Goal: Check status: Check status

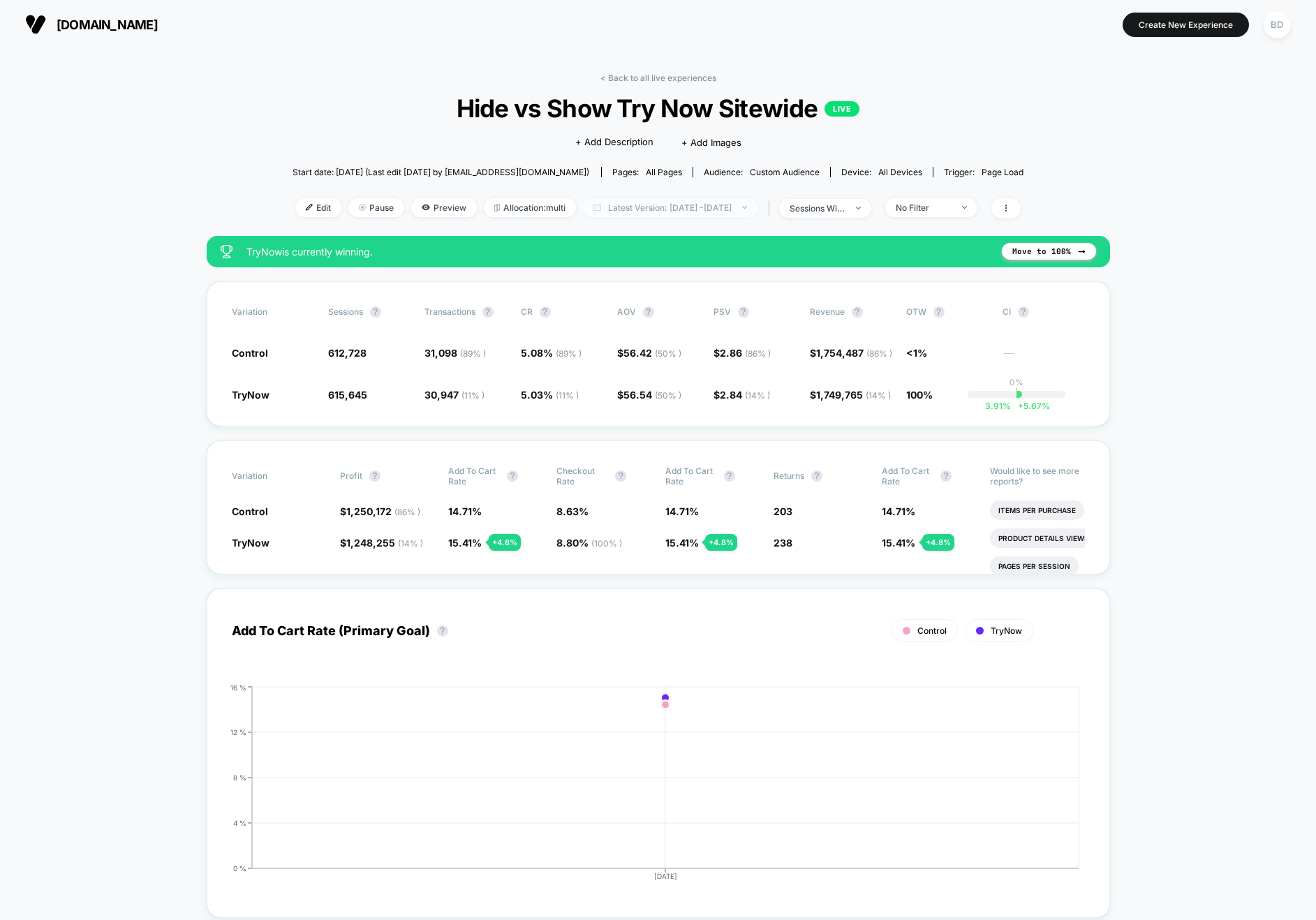
click at [682, 209] on span "Latest Version: [DATE] - [DATE]" at bounding box center [670, 207] width 174 height 19
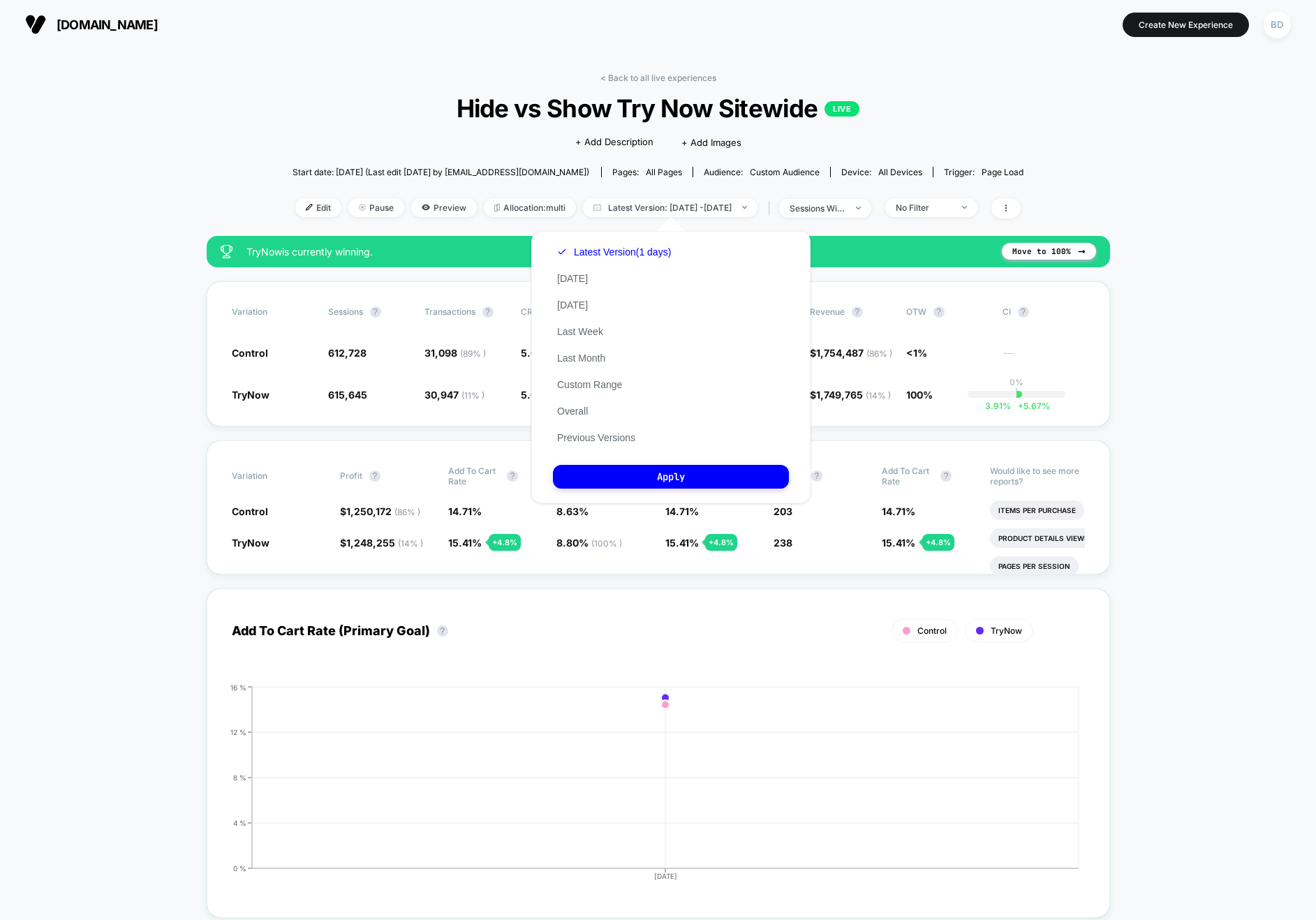
click at [565, 270] on div "Latest Version (1 days) [DATE] [DATE] Last Week Last Month Custom Range Overall…" at bounding box center [614, 344] width 122 height 212
click at [568, 275] on button "[DATE]" at bounding box center [572, 279] width 39 height 13
click at [630, 471] on button "Apply" at bounding box center [671, 477] width 236 height 24
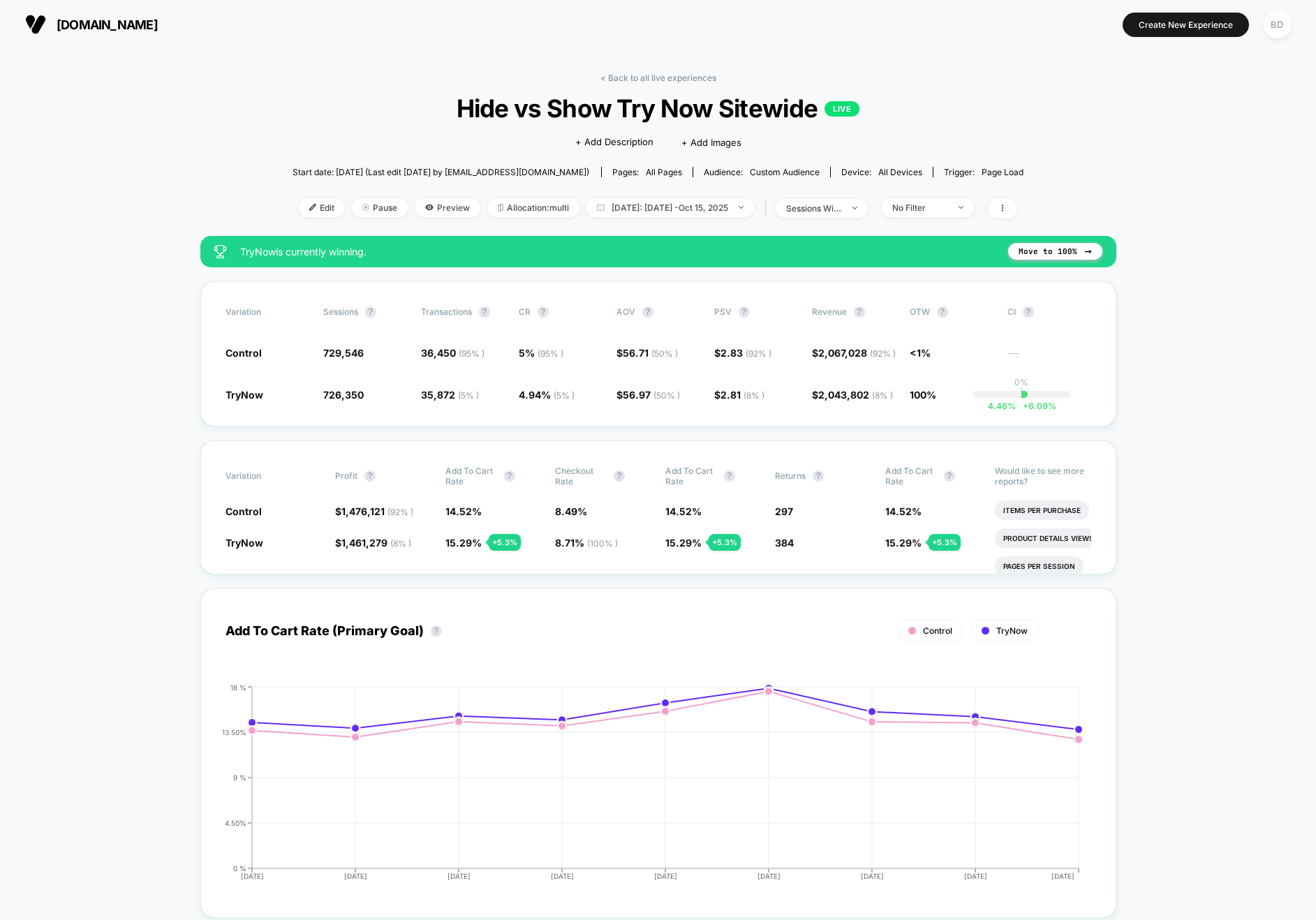
click at [703, 205] on span "[DATE]: [DATE] - [DATE]" at bounding box center [670, 207] width 168 height 19
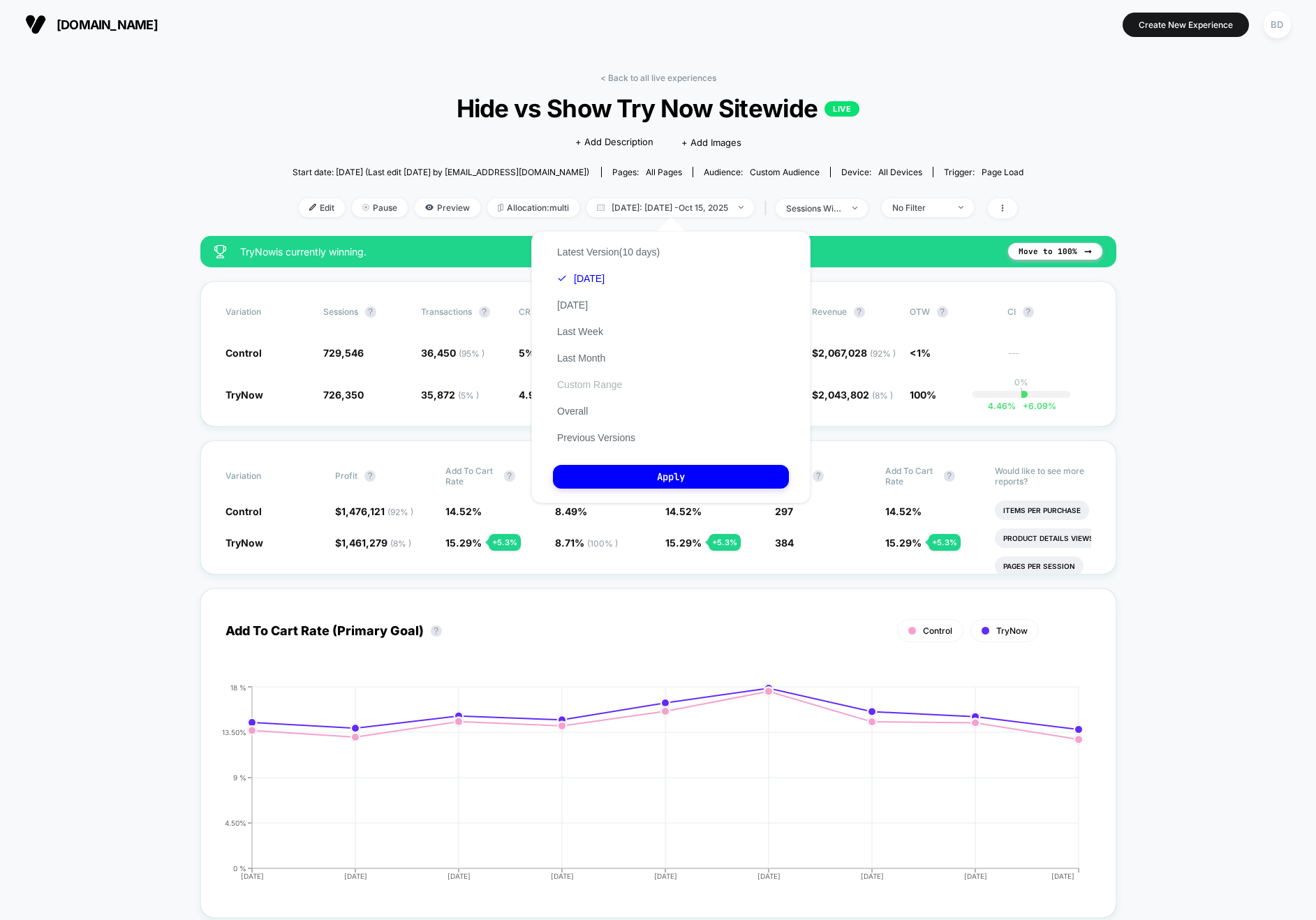
click at [586, 382] on button "Custom Range" at bounding box center [590, 385] width 73 height 13
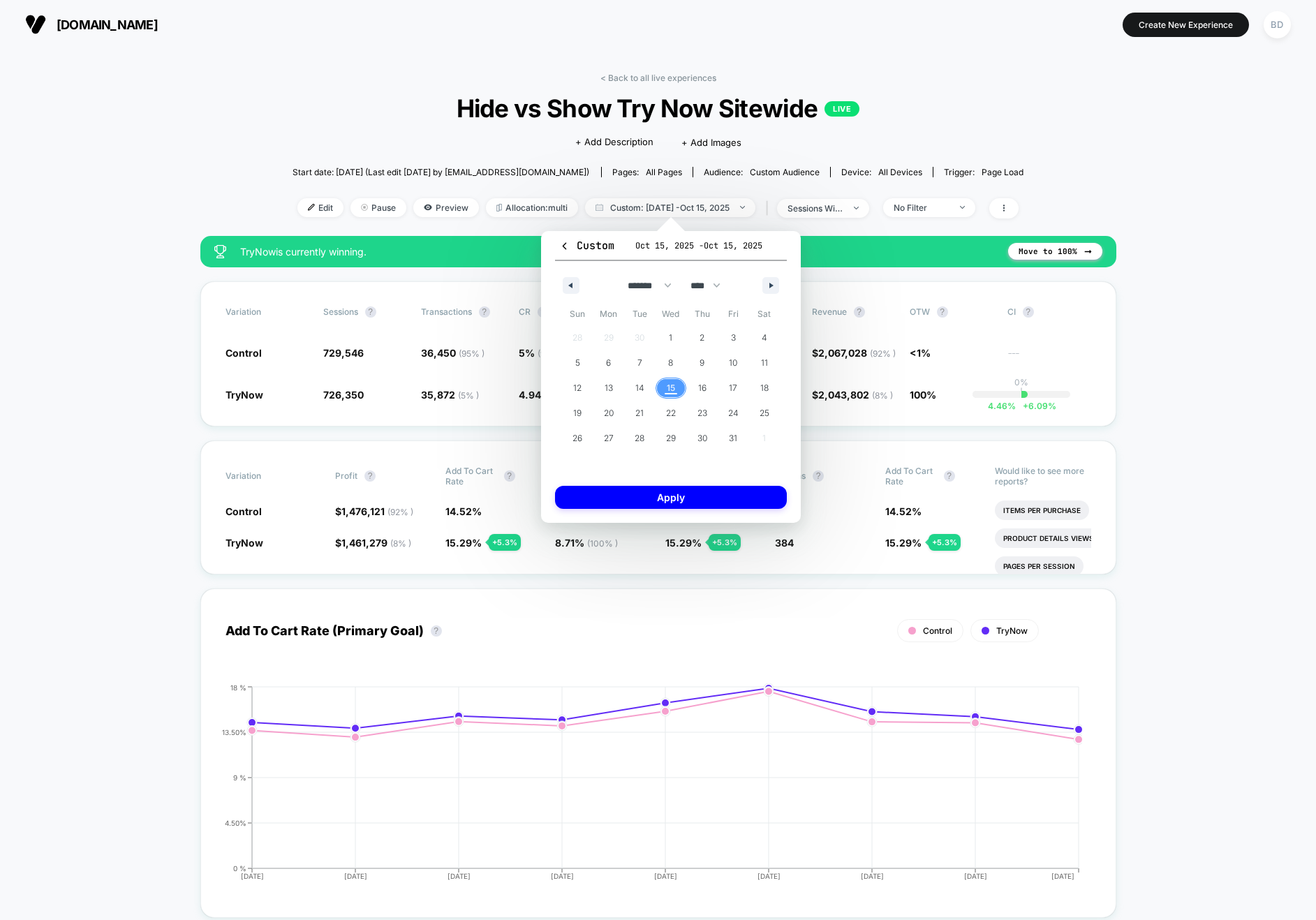
click at [667, 388] on span "15" at bounding box center [671, 388] width 8 height 25
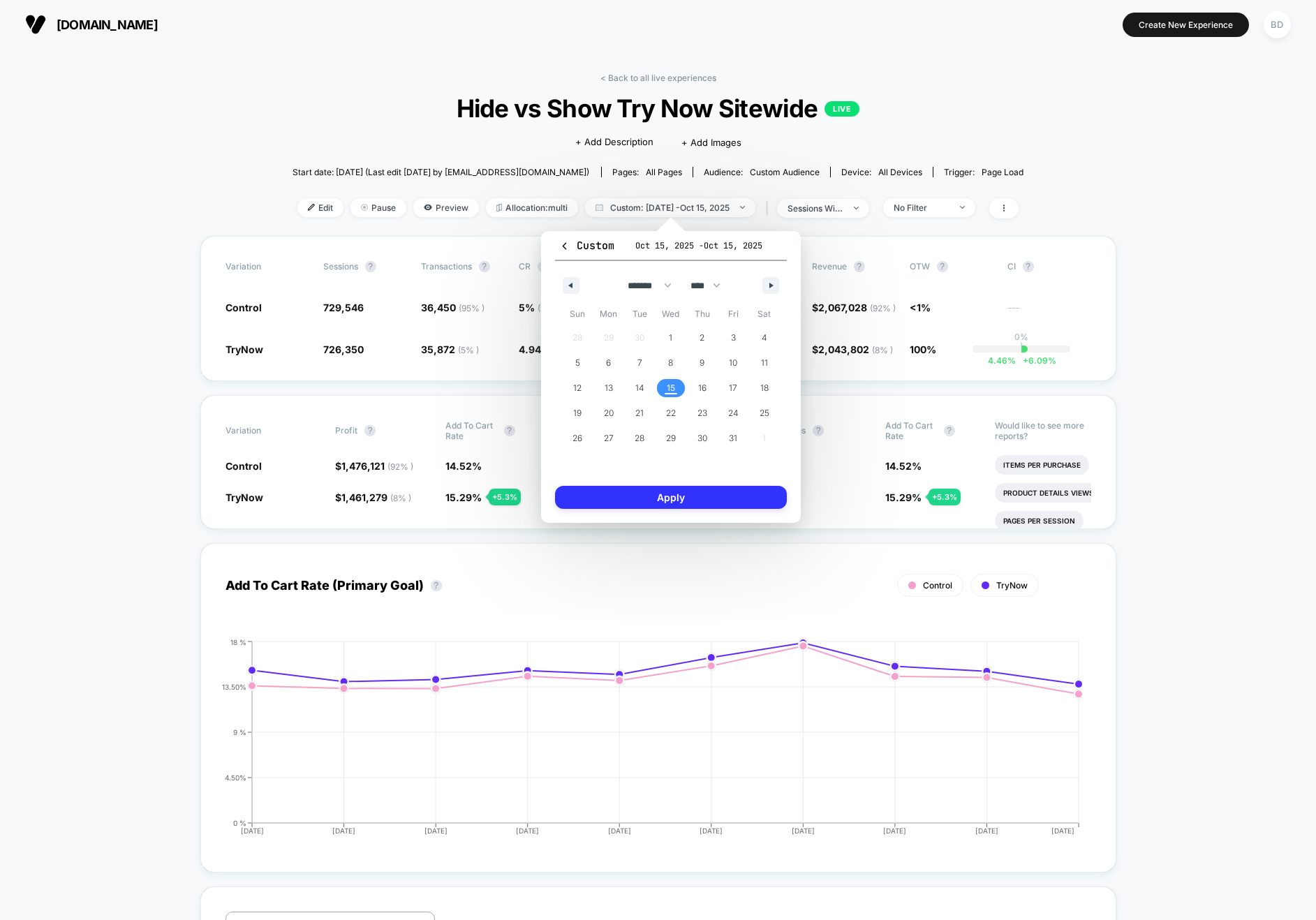
click at [681, 499] on button "Apply" at bounding box center [671, 497] width 232 height 23
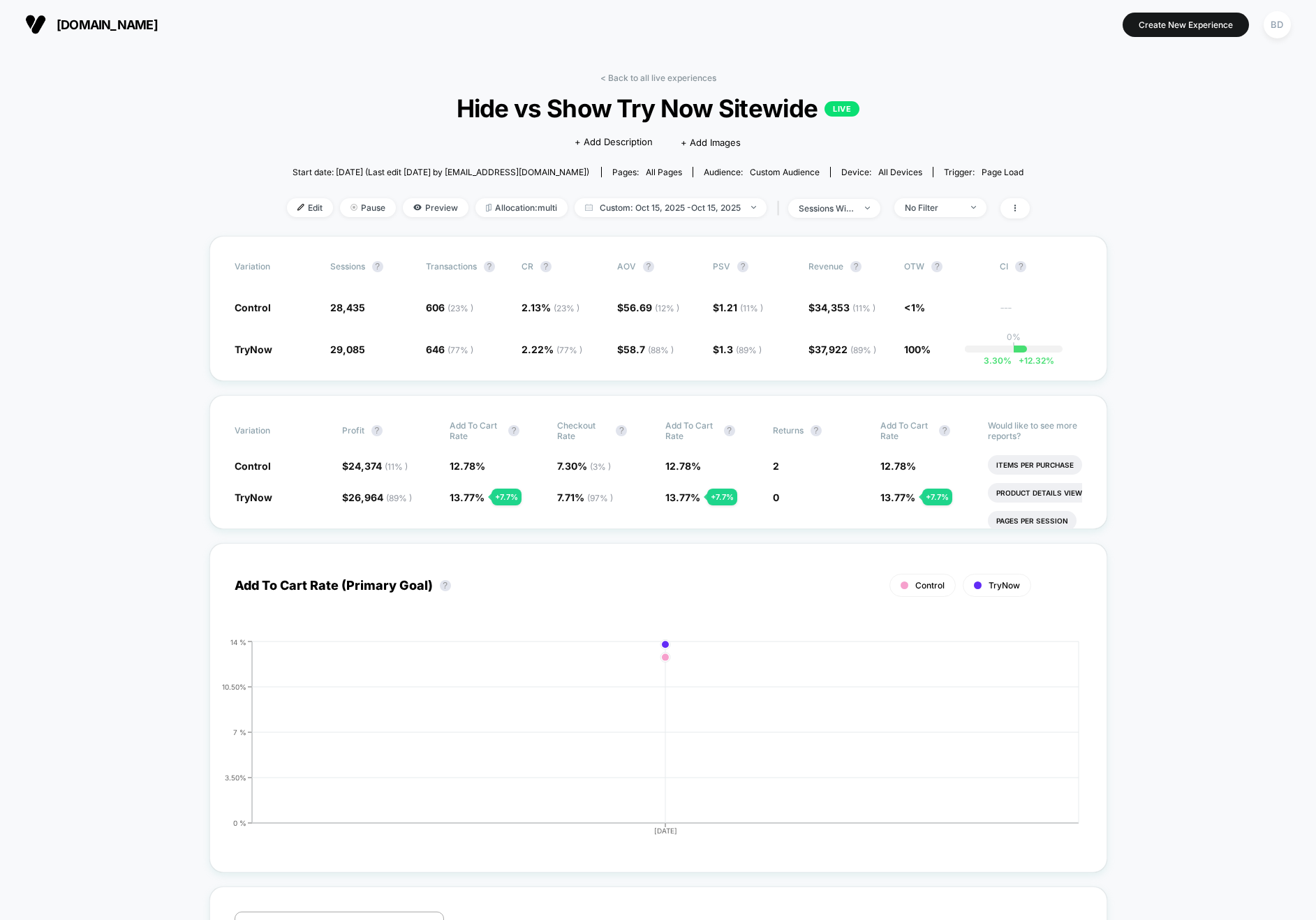
click at [622, 205] on span "Custom: [DATE] - [DATE]" at bounding box center [670, 207] width 192 height 19
select select "*"
select select "****"
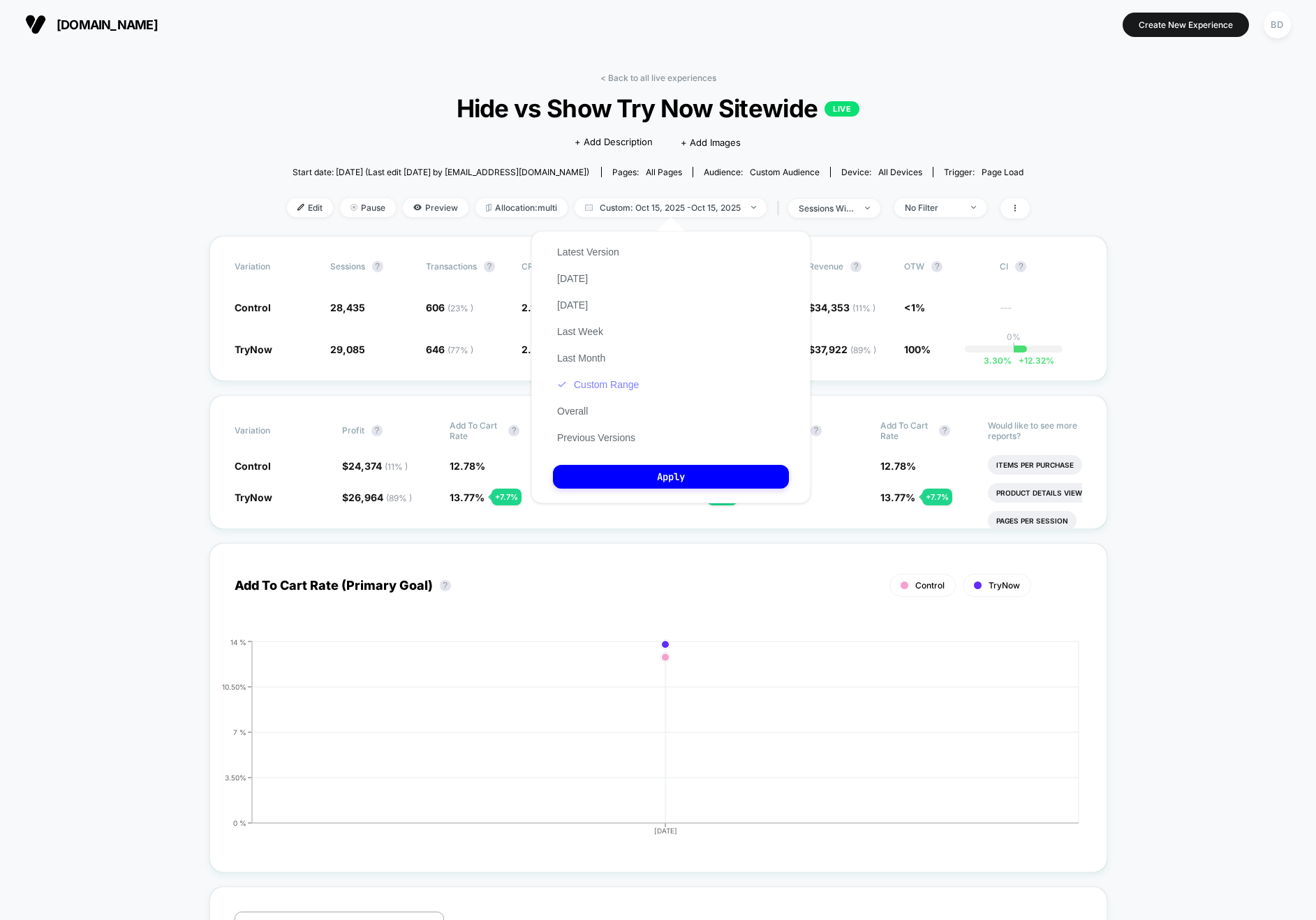
click at [584, 380] on button "Custom Range" at bounding box center [598, 385] width 90 height 13
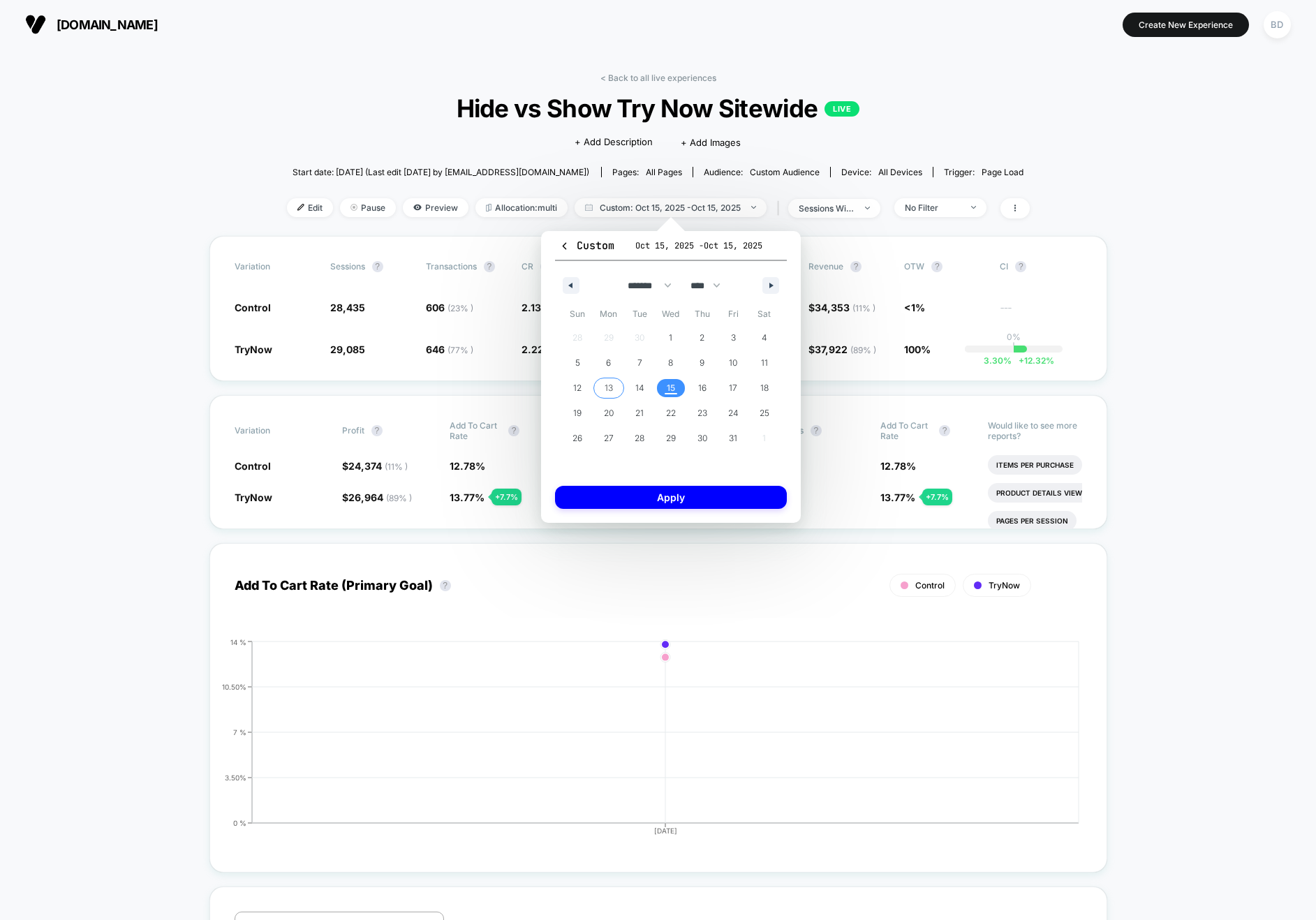
click at [605, 387] on span "13" at bounding box center [609, 388] width 8 height 25
click at [661, 387] on span "15" at bounding box center [671, 388] width 32 height 18
click at [676, 500] on button "Apply" at bounding box center [671, 497] width 232 height 23
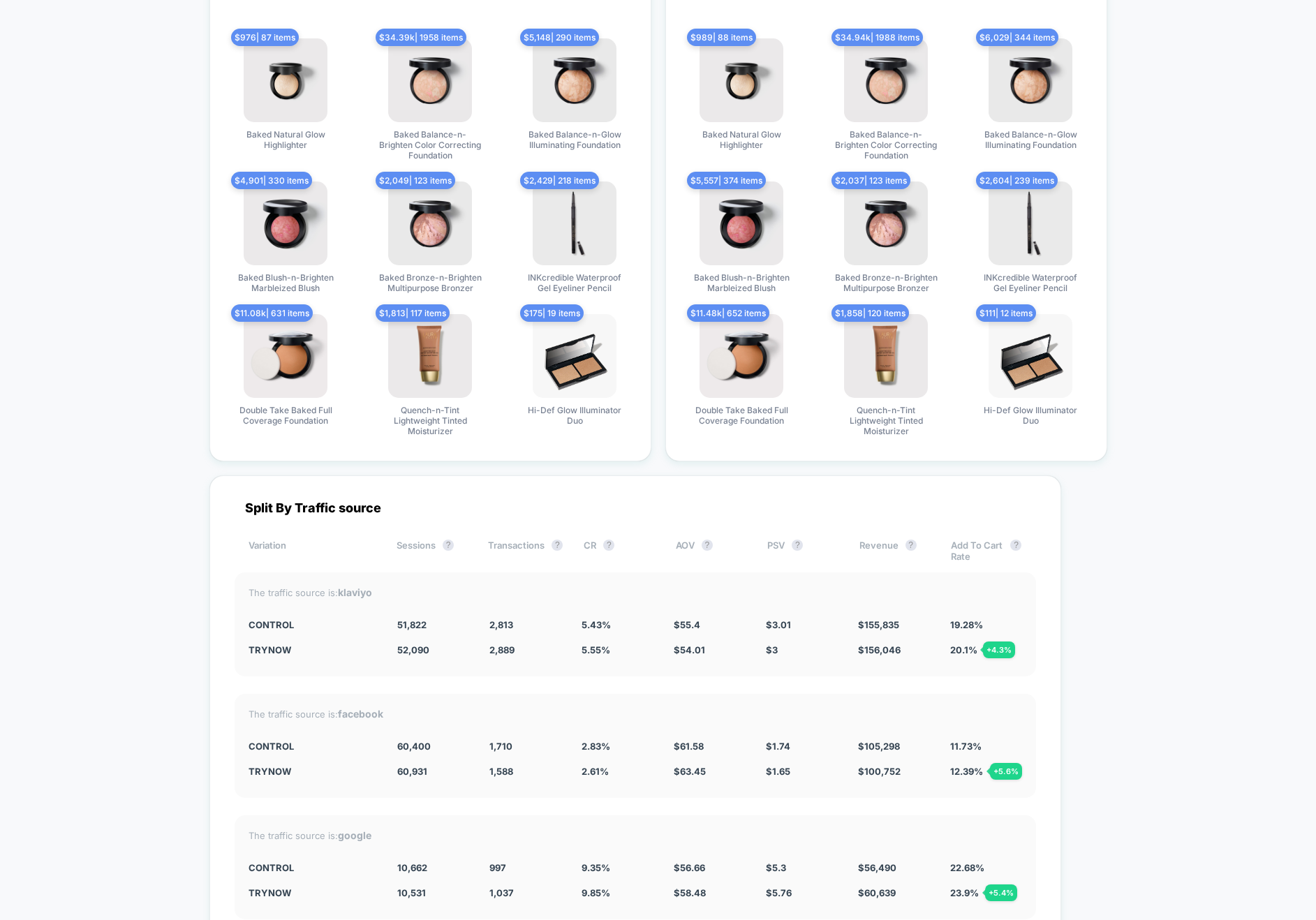
scroll to position [3792, 0]
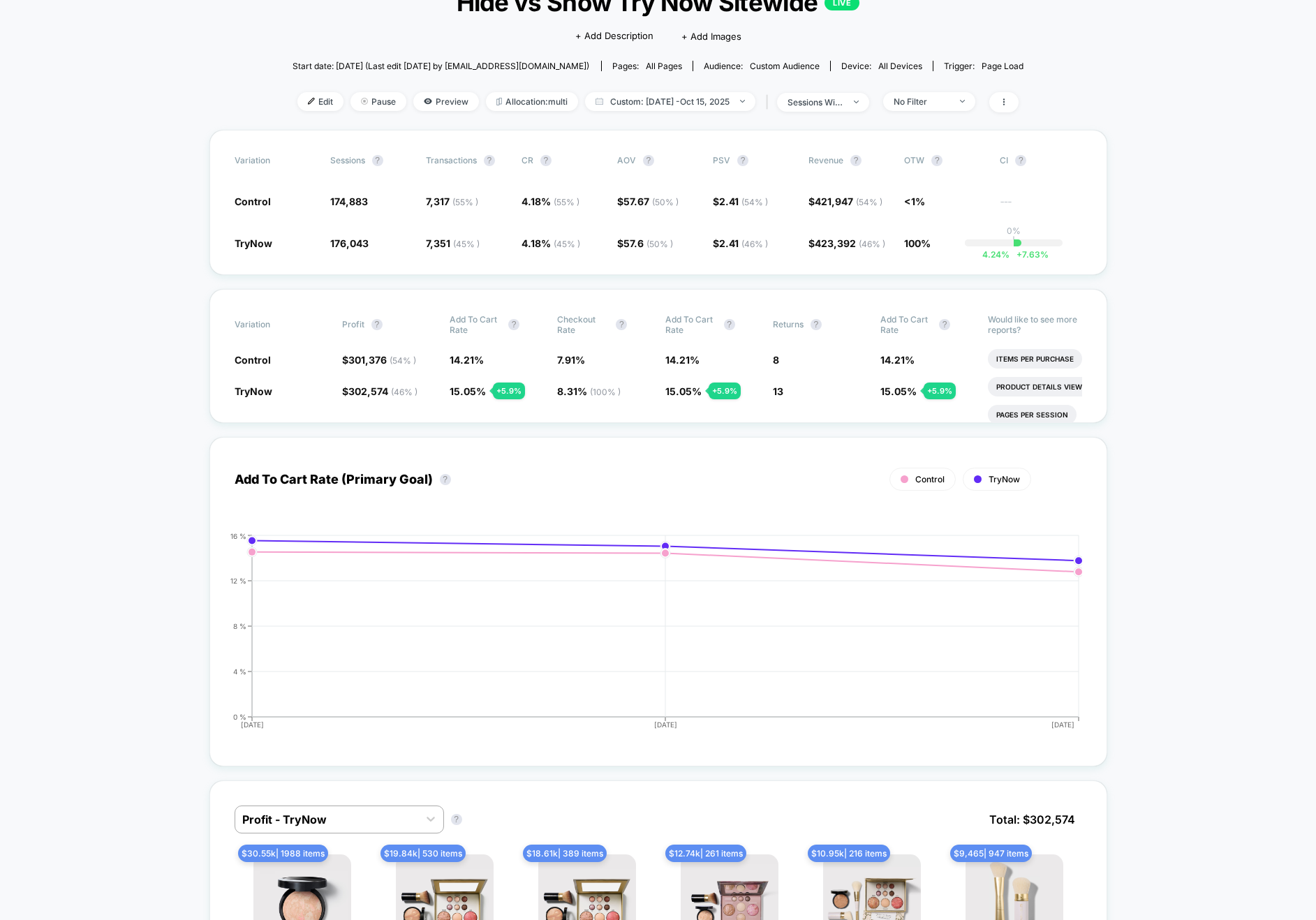
scroll to position [0, 0]
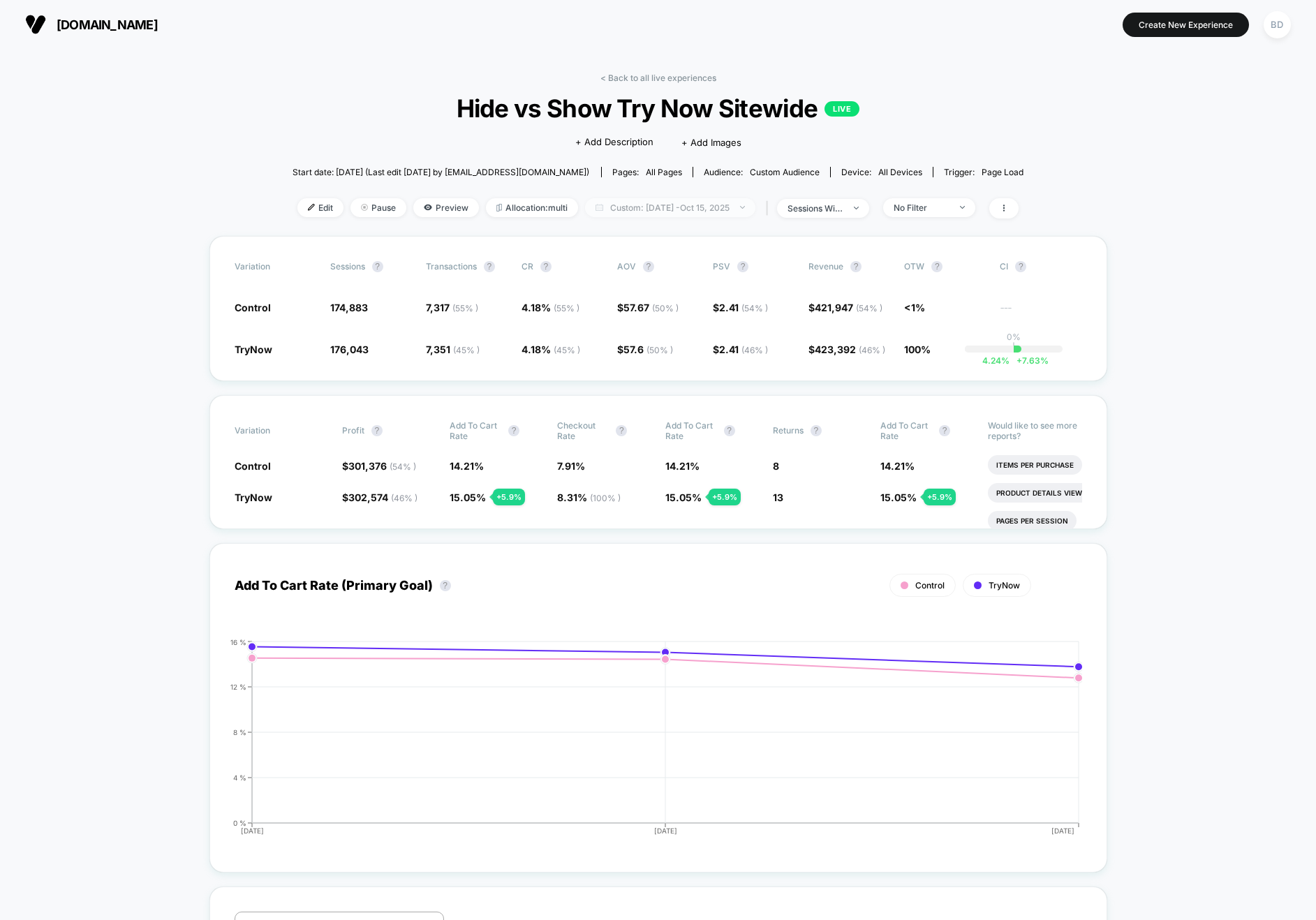
click at [654, 205] on span "Custom: [DATE] - [DATE]" at bounding box center [670, 207] width 170 height 19
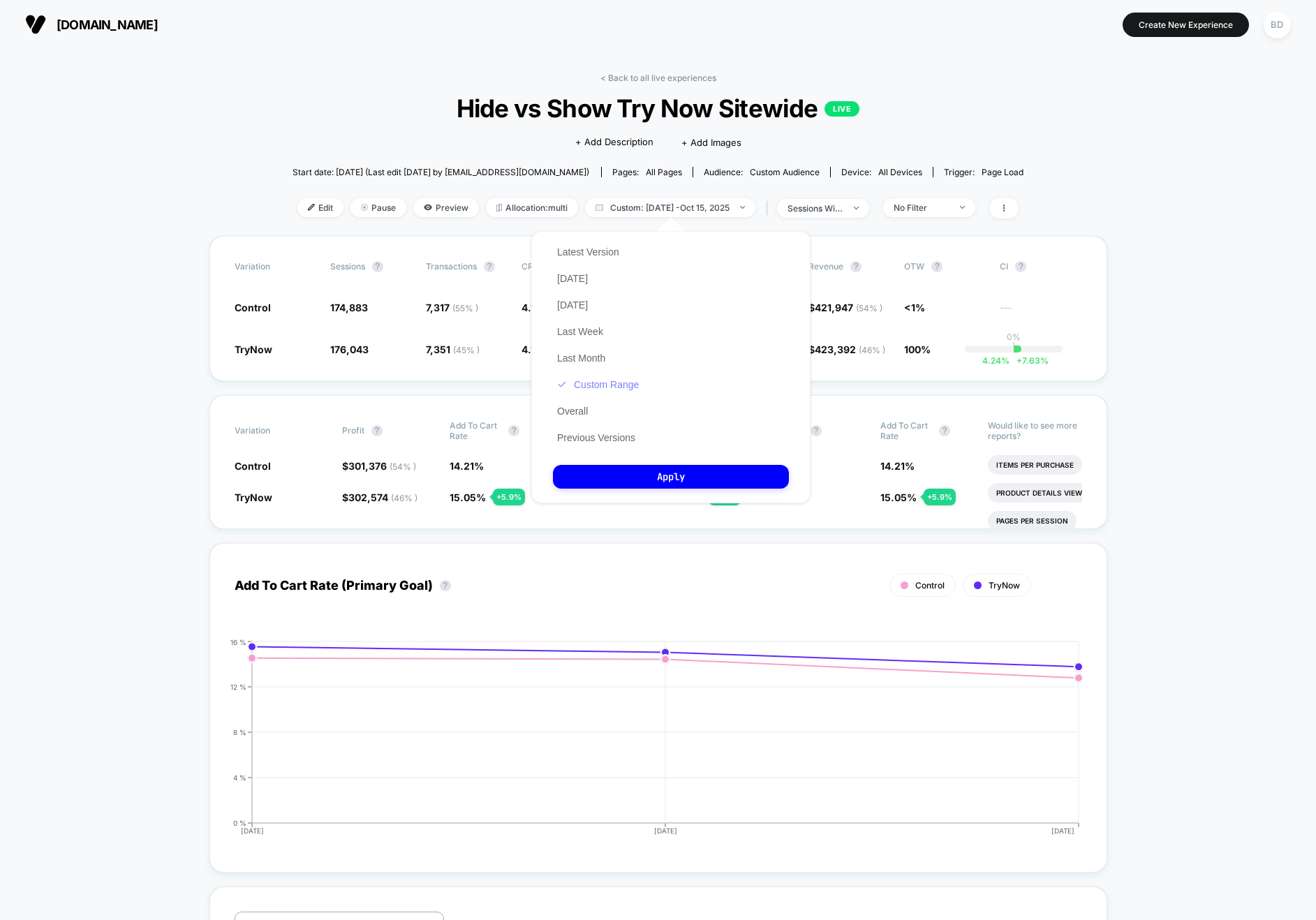
click at [593, 387] on button "Custom Range" at bounding box center [598, 385] width 90 height 13
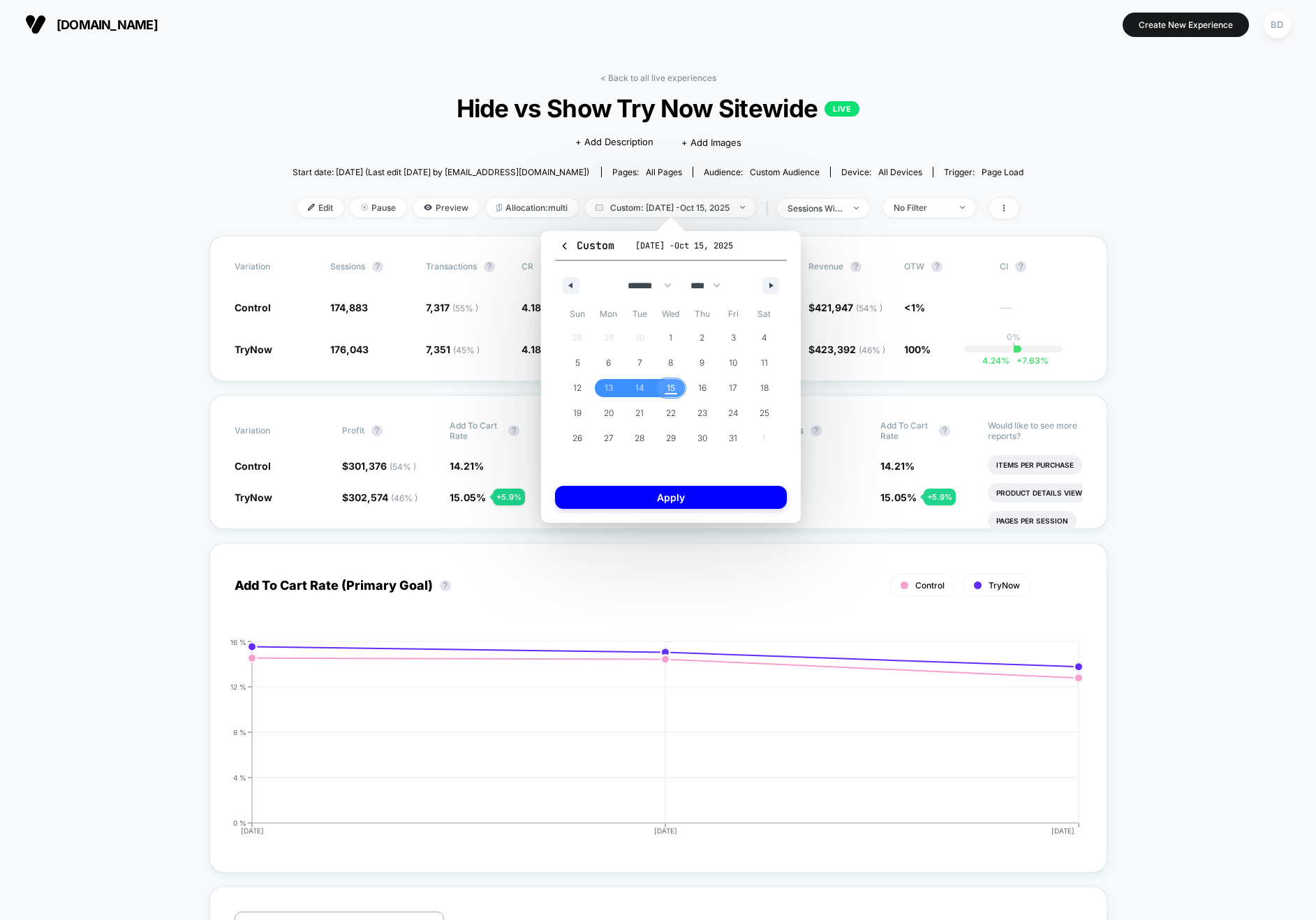
click at [665, 385] on span "15" at bounding box center [671, 388] width 32 height 18
click at [655, 495] on button "Apply" at bounding box center [671, 497] width 232 height 23
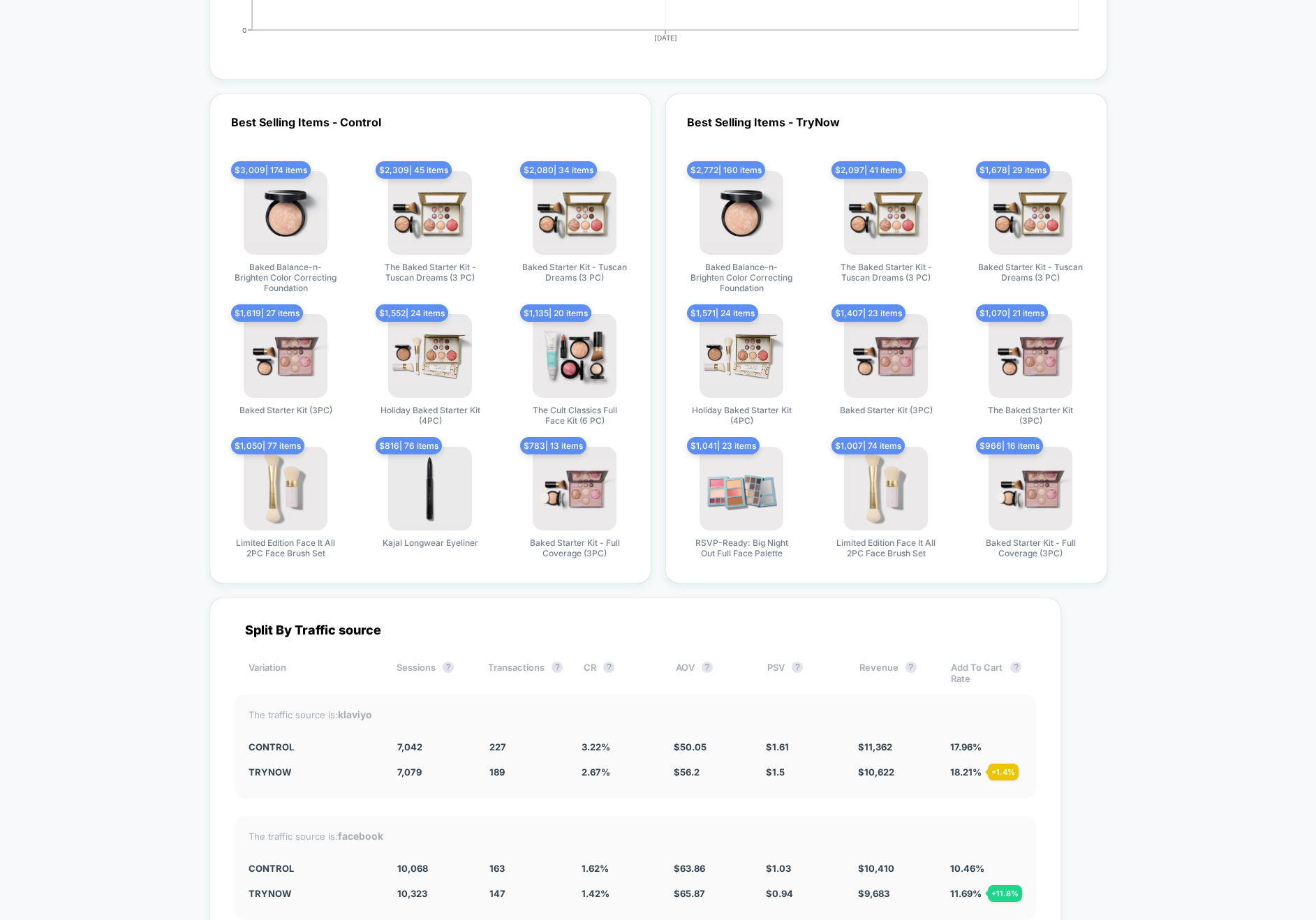
scroll to position [3758, 0]
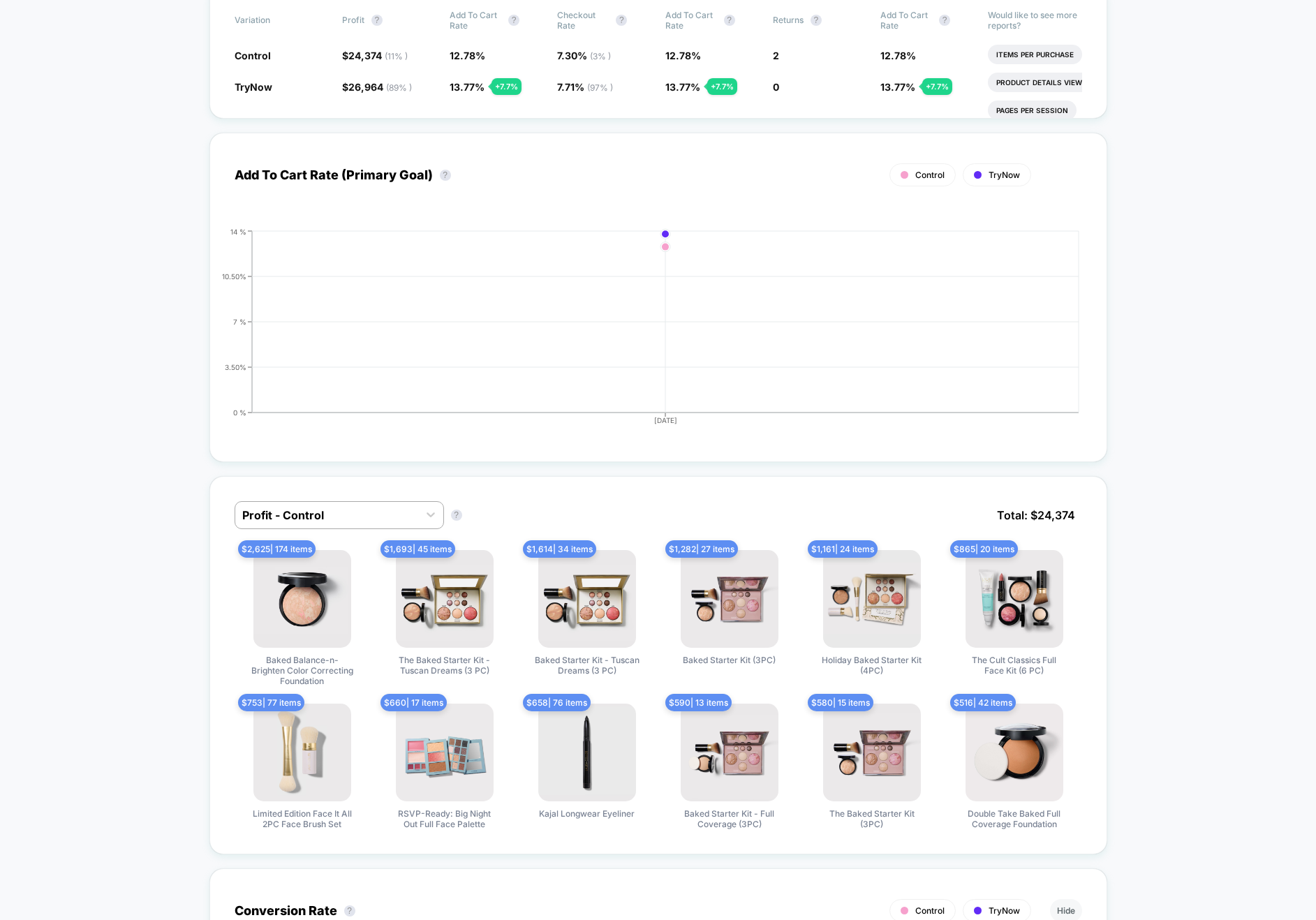
scroll to position [0, 0]
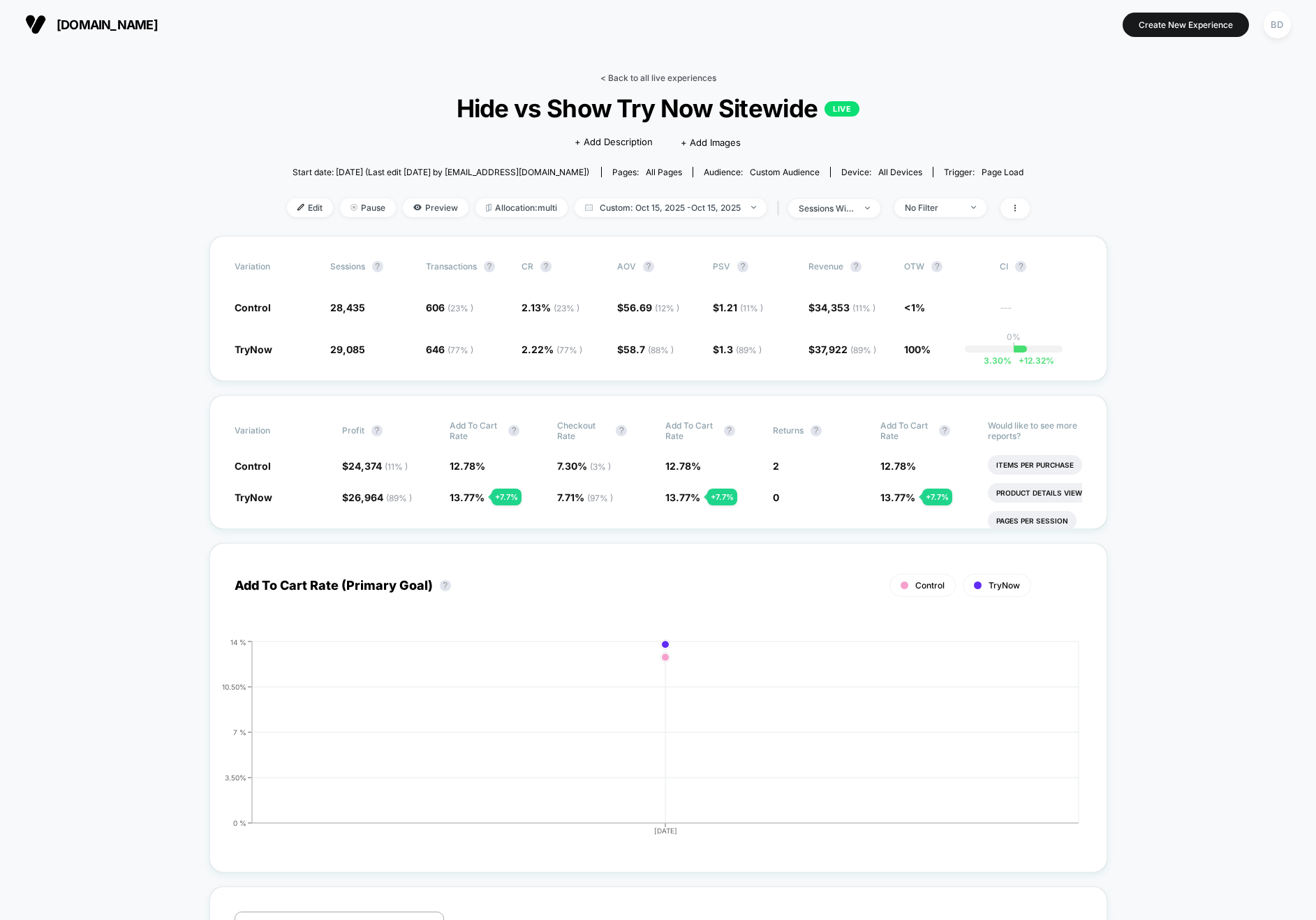
click at [624, 75] on link "< Back to all live experiences" at bounding box center [658, 78] width 116 height 11
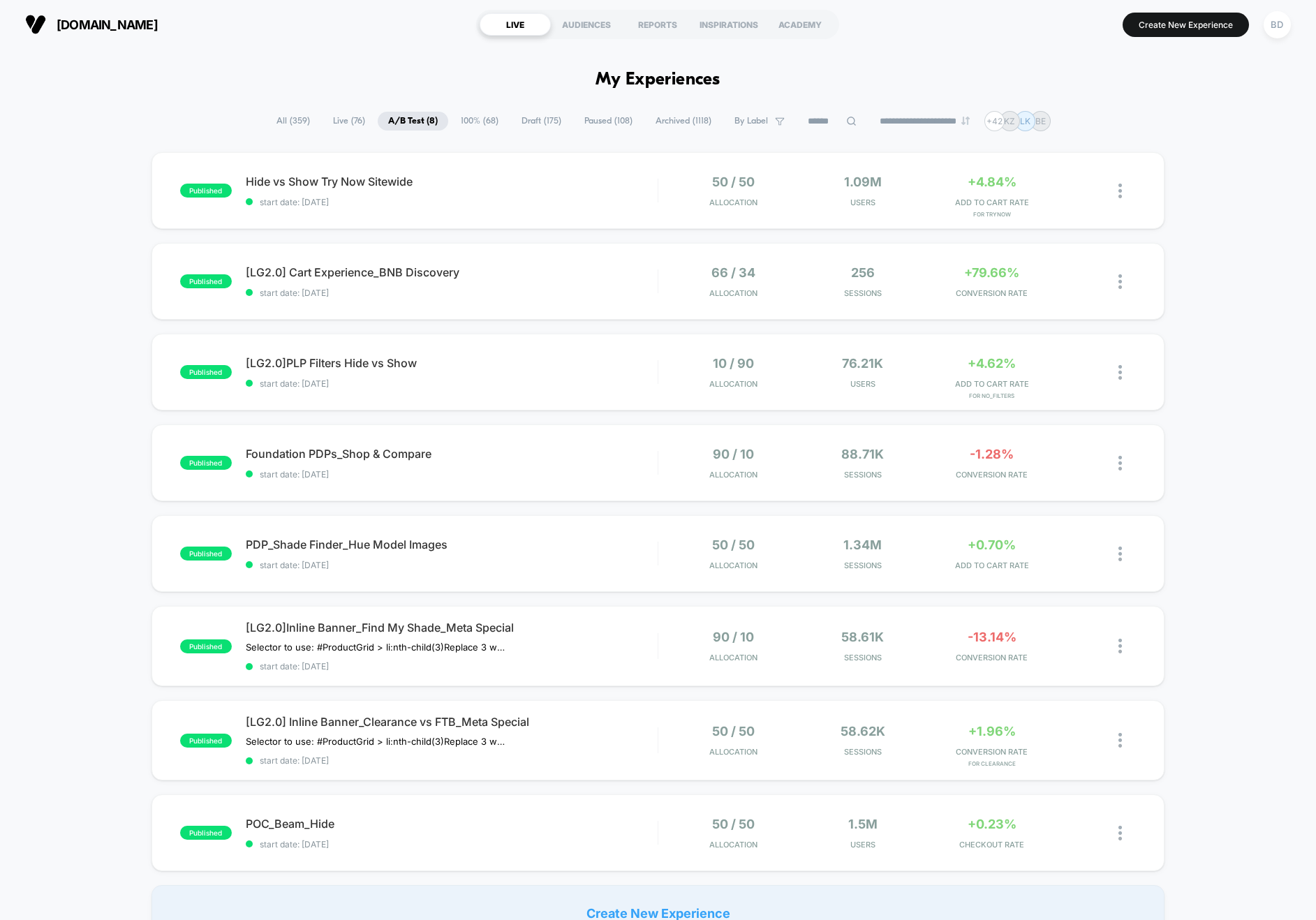
click at [349, 123] on span "Live ( 76 )" at bounding box center [349, 121] width 53 height 19
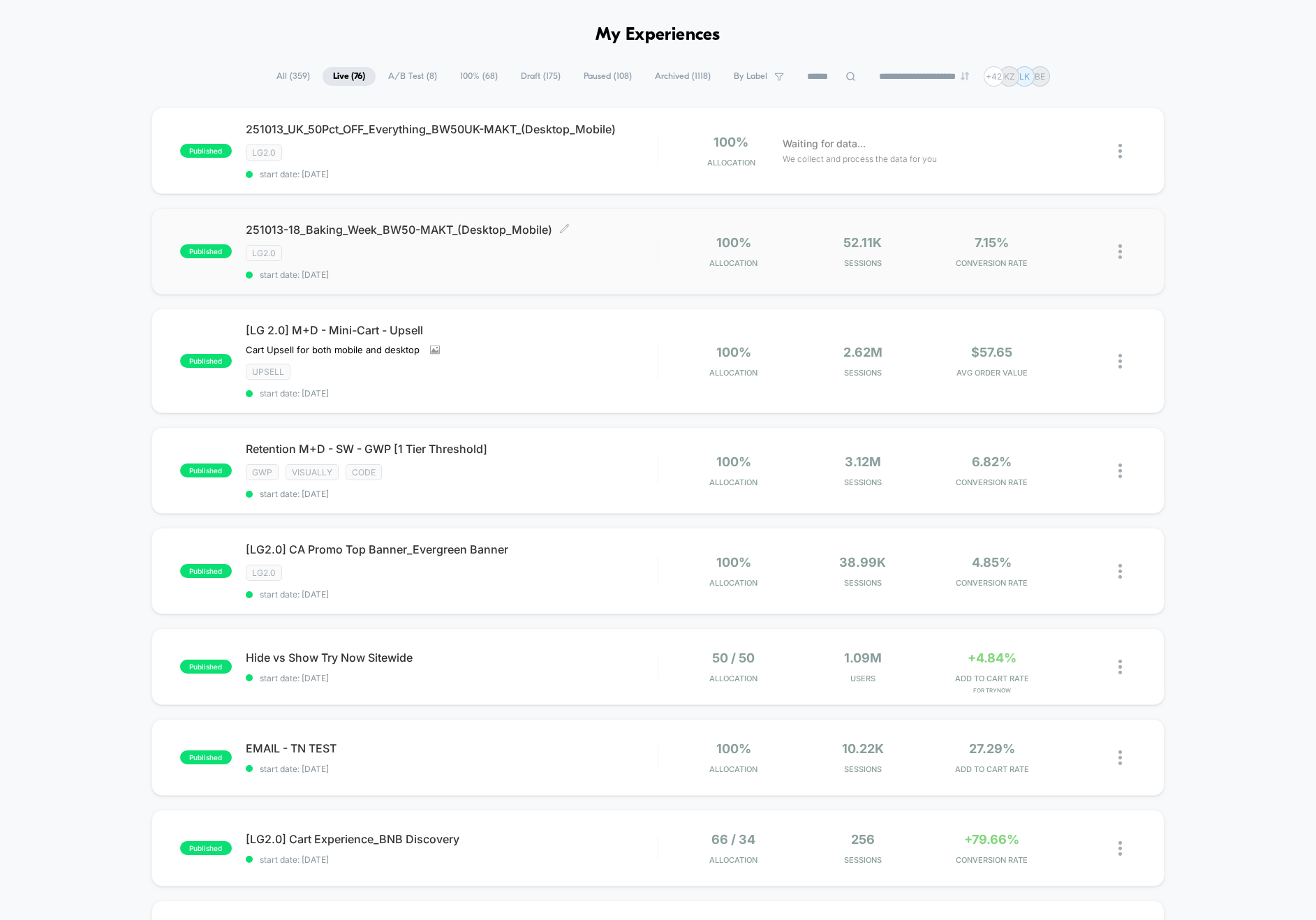
scroll to position [145, 0]
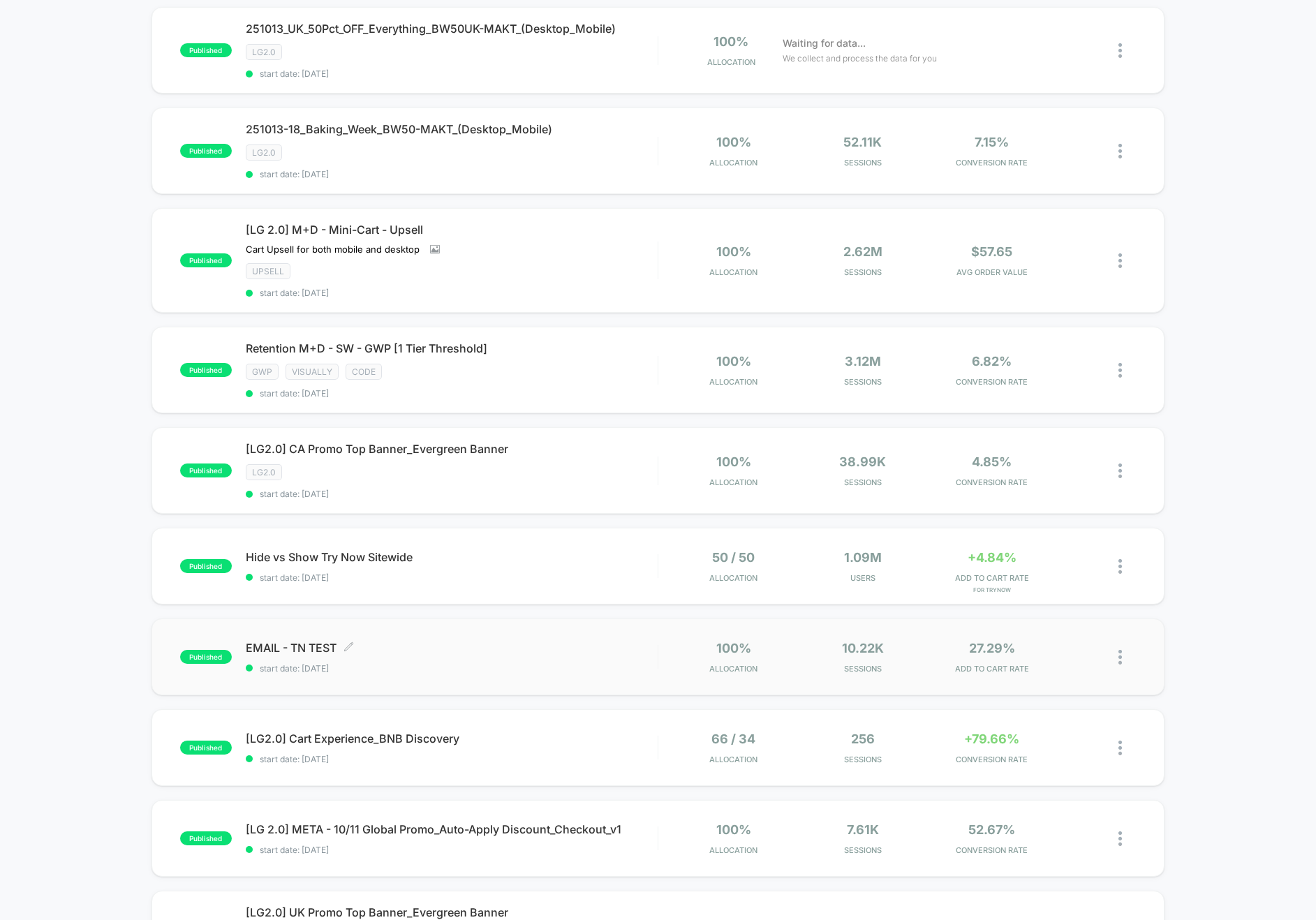
click at [291, 647] on span "EMAIL - TN TEST Click to edit experience details" at bounding box center [452, 648] width 412 height 14
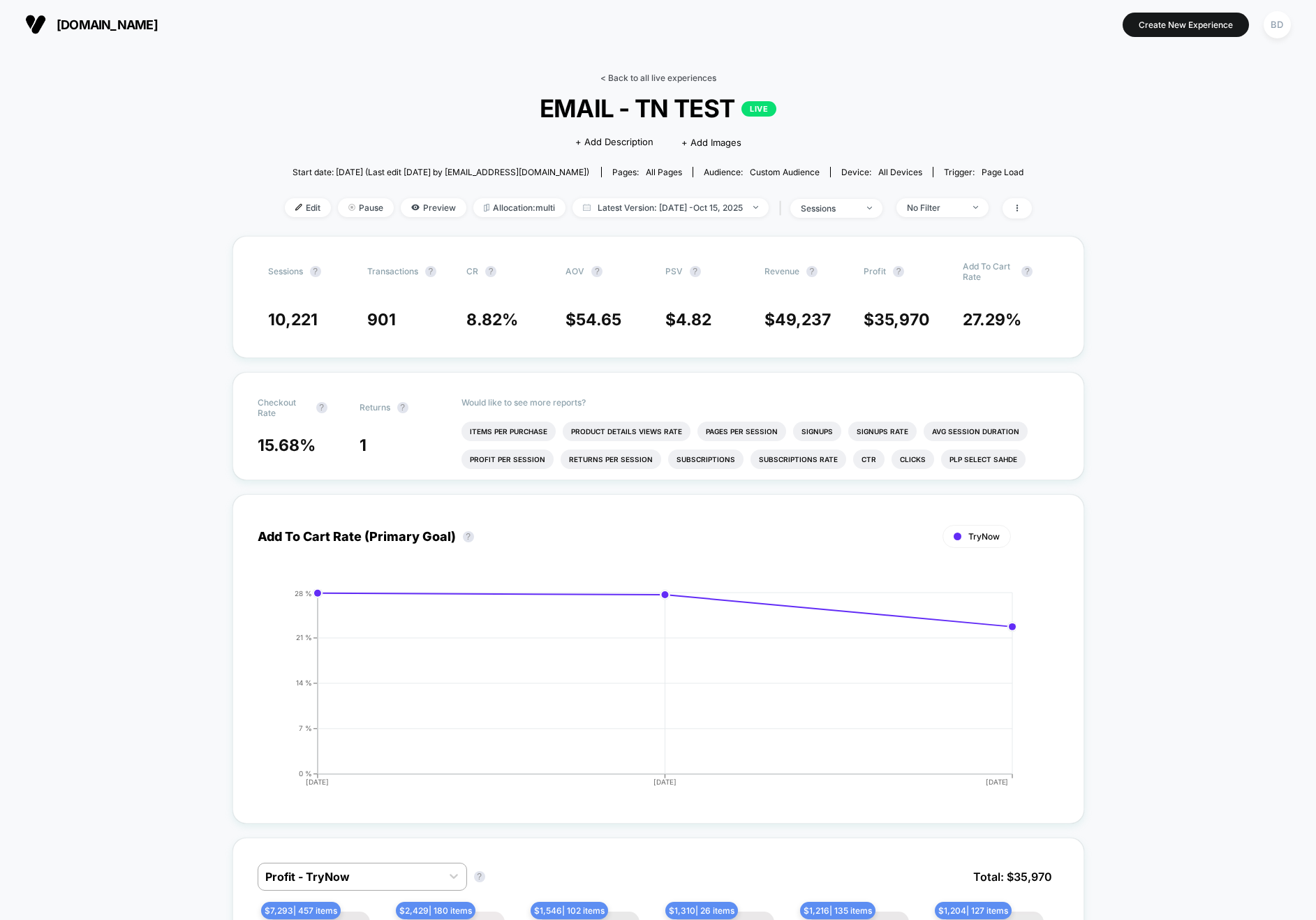
click at [617, 77] on link "< Back to all live experiences" at bounding box center [658, 78] width 116 height 11
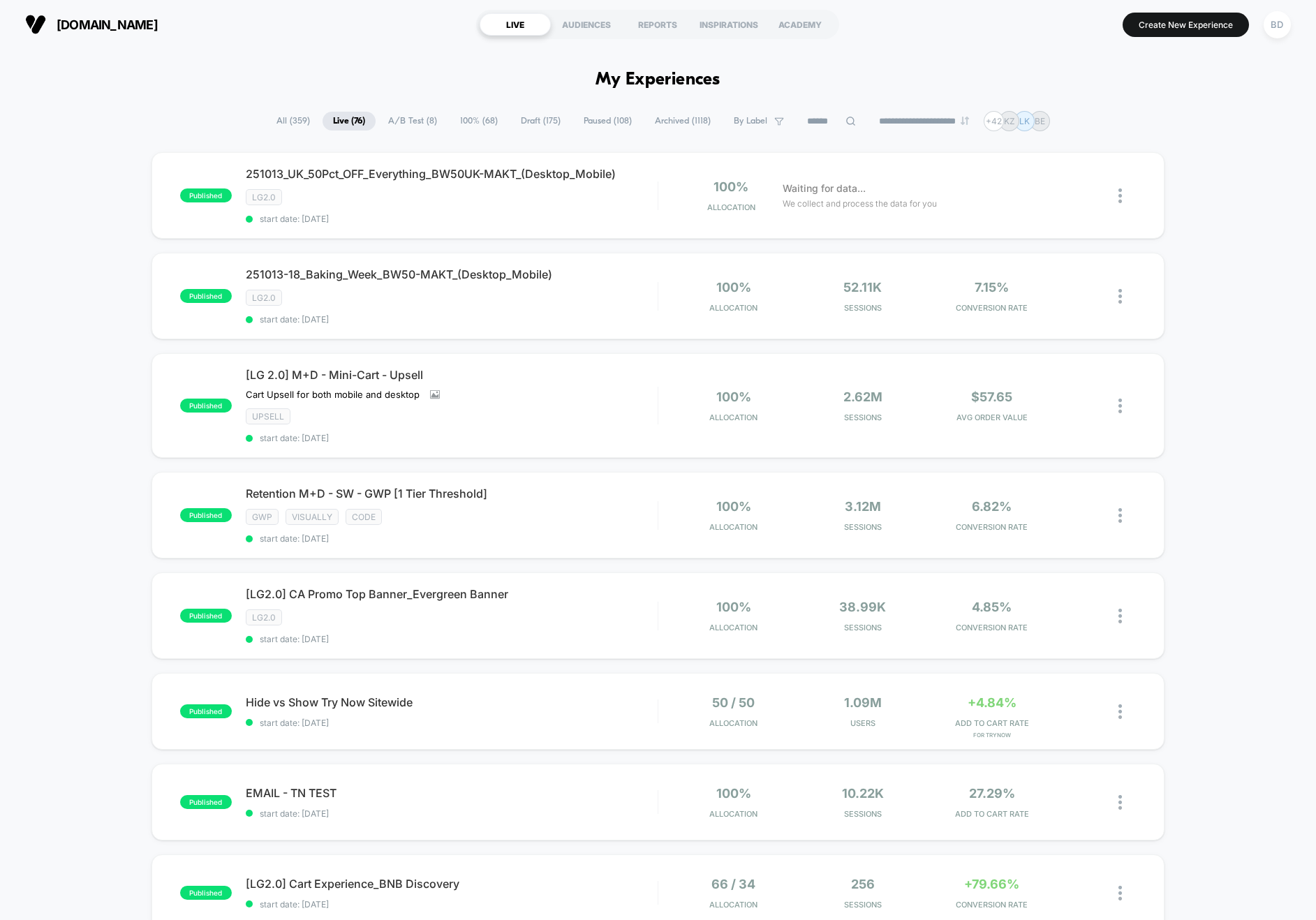
click at [397, 126] on span "A/B Test ( 8 )" at bounding box center [412, 121] width 70 height 19
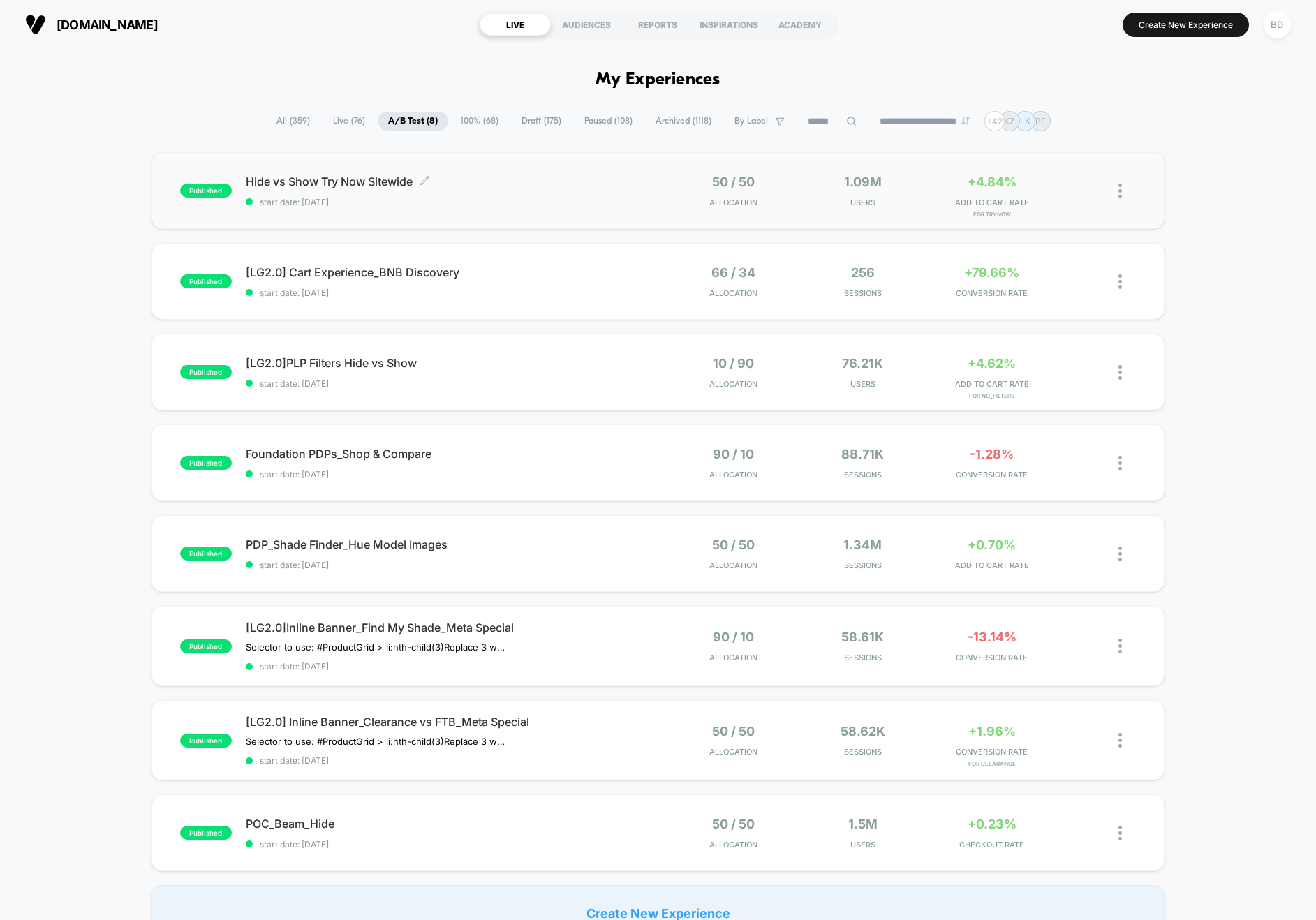
click at [351, 175] on span "Hide vs Show Try Now Sitewide Click to edit experience details" at bounding box center [452, 181] width 412 height 14
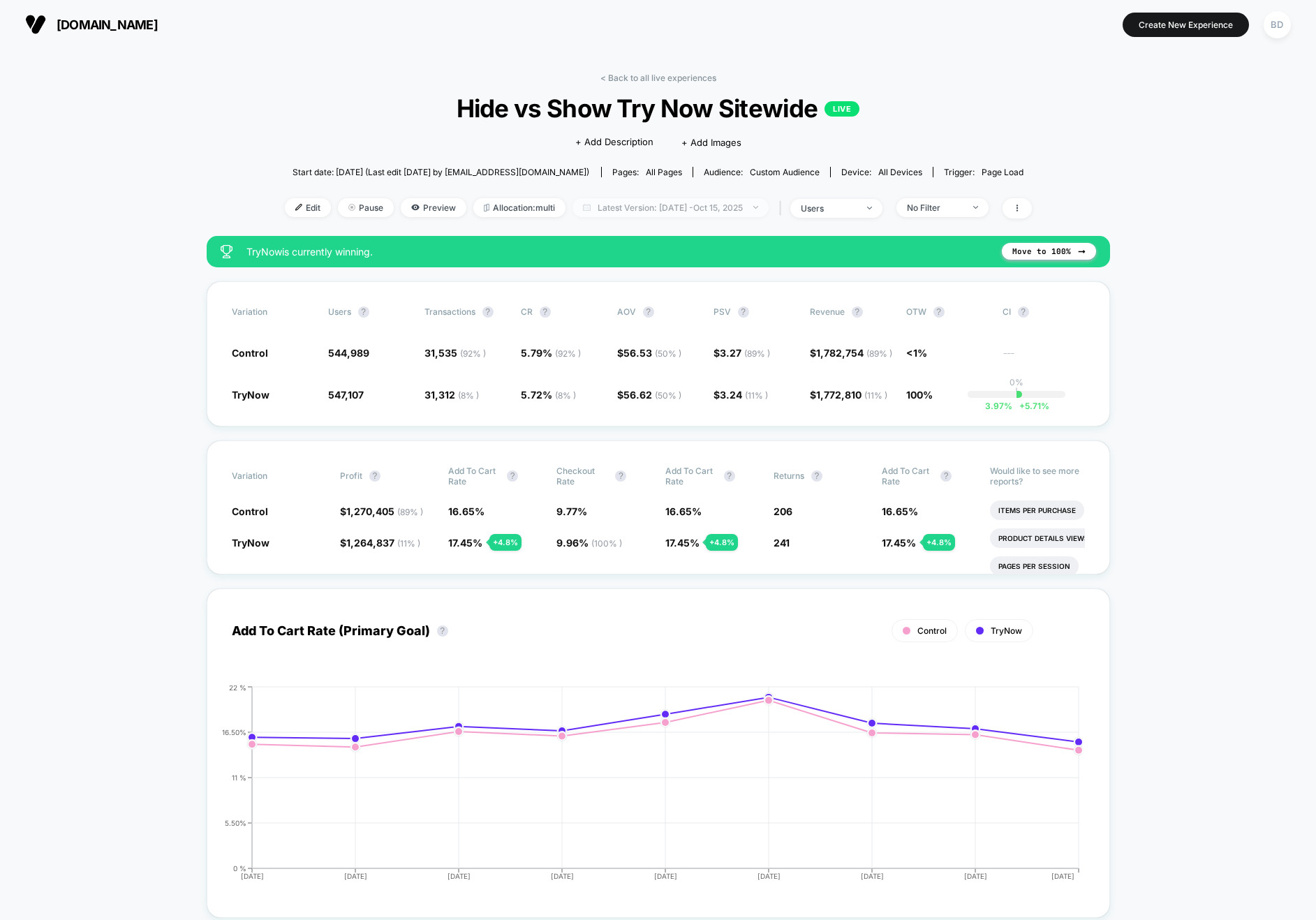
click at [675, 207] on span "Latest Version: [DATE] - [DATE]" at bounding box center [670, 207] width 196 height 19
select select "*"
select select "****"
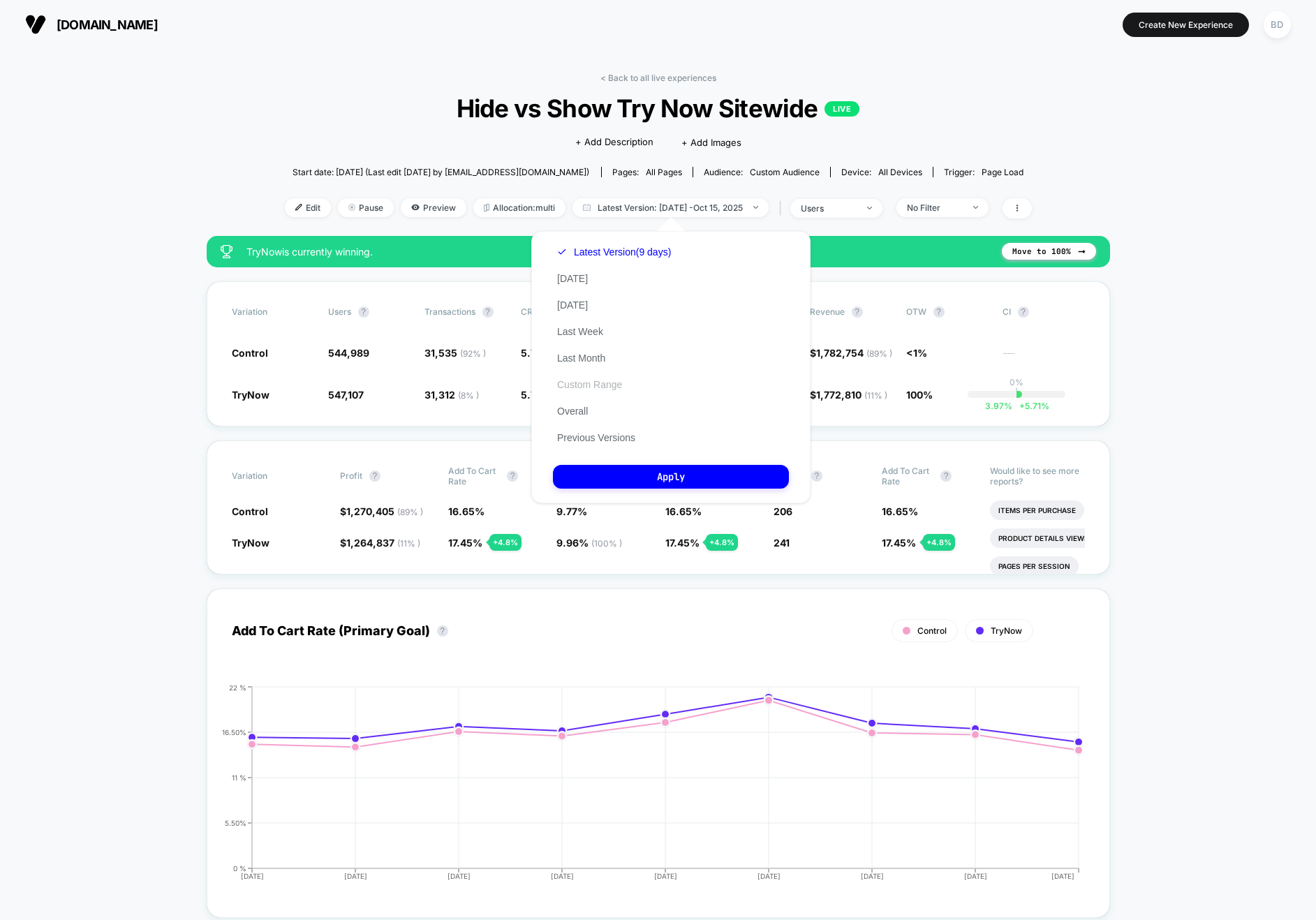
click at [581, 382] on button "Custom Range" at bounding box center [590, 385] width 73 height 13
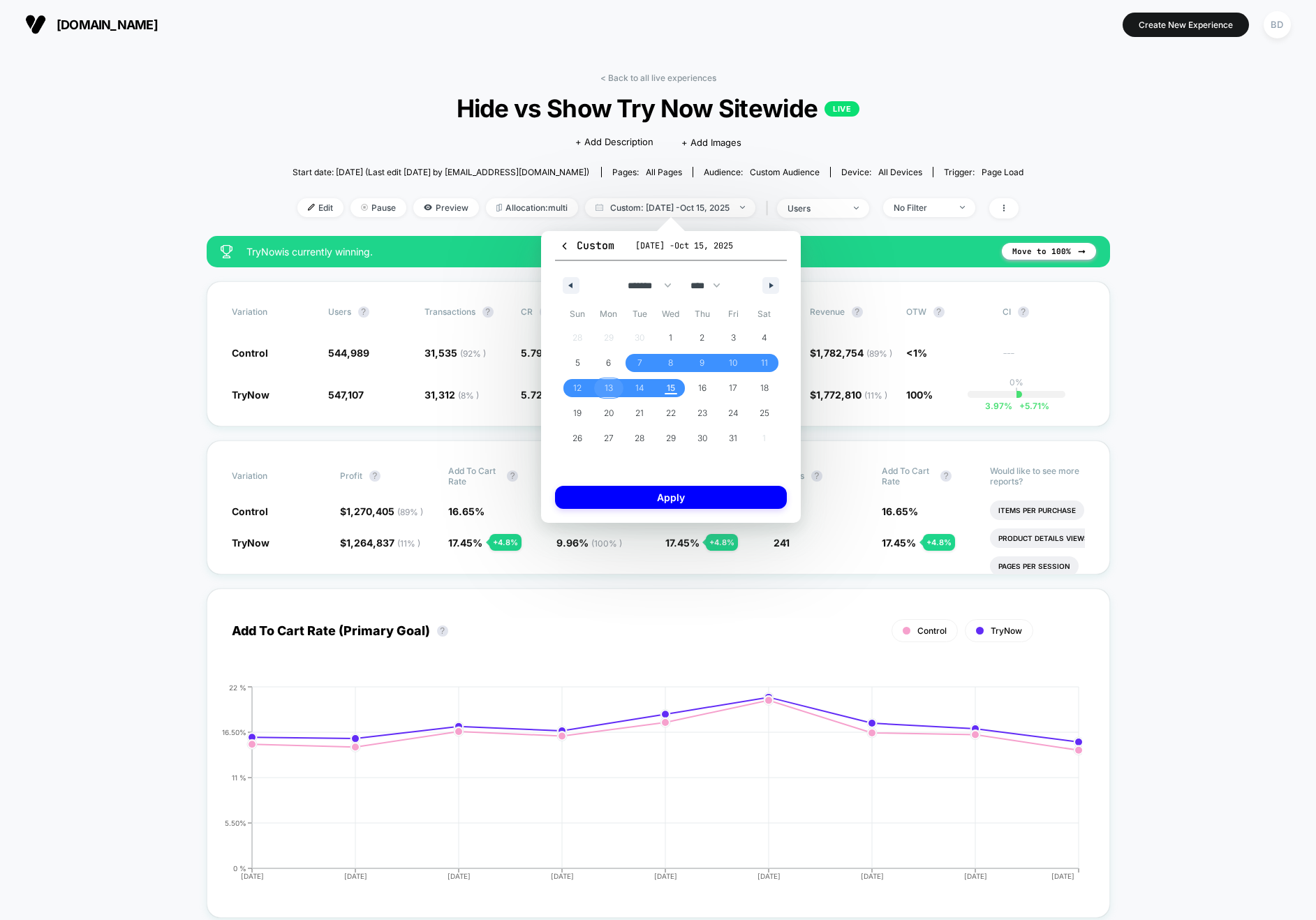
click at [606, 390] on span "13" at bounding box center [609, 388] width 8 height 25
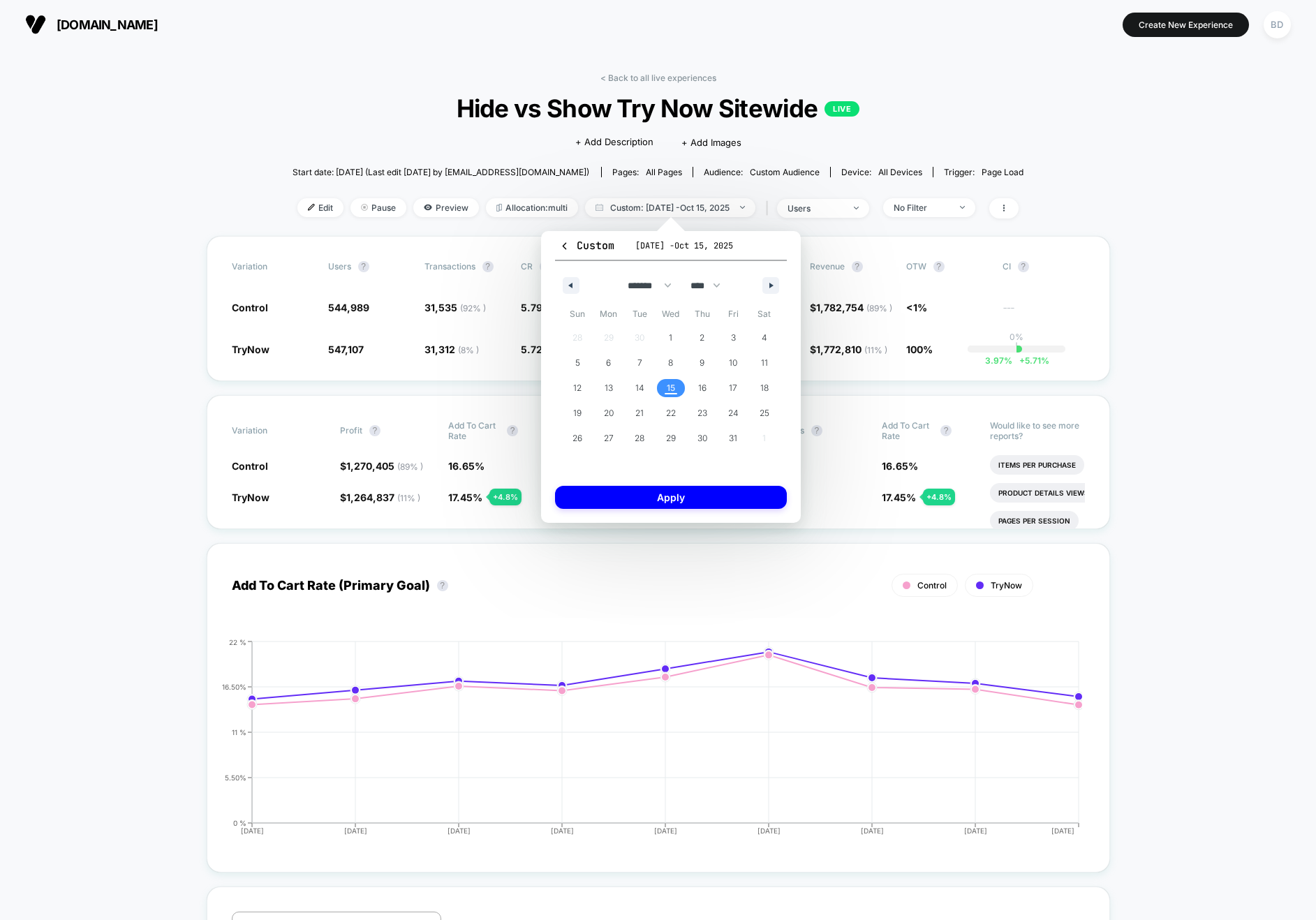
click at [662, 387] on span "15" at bounding box center [671, 388] width 32 height 18
click at [649, 500] on button "Apply" at bounding box center [671, 497] width 232 height 23
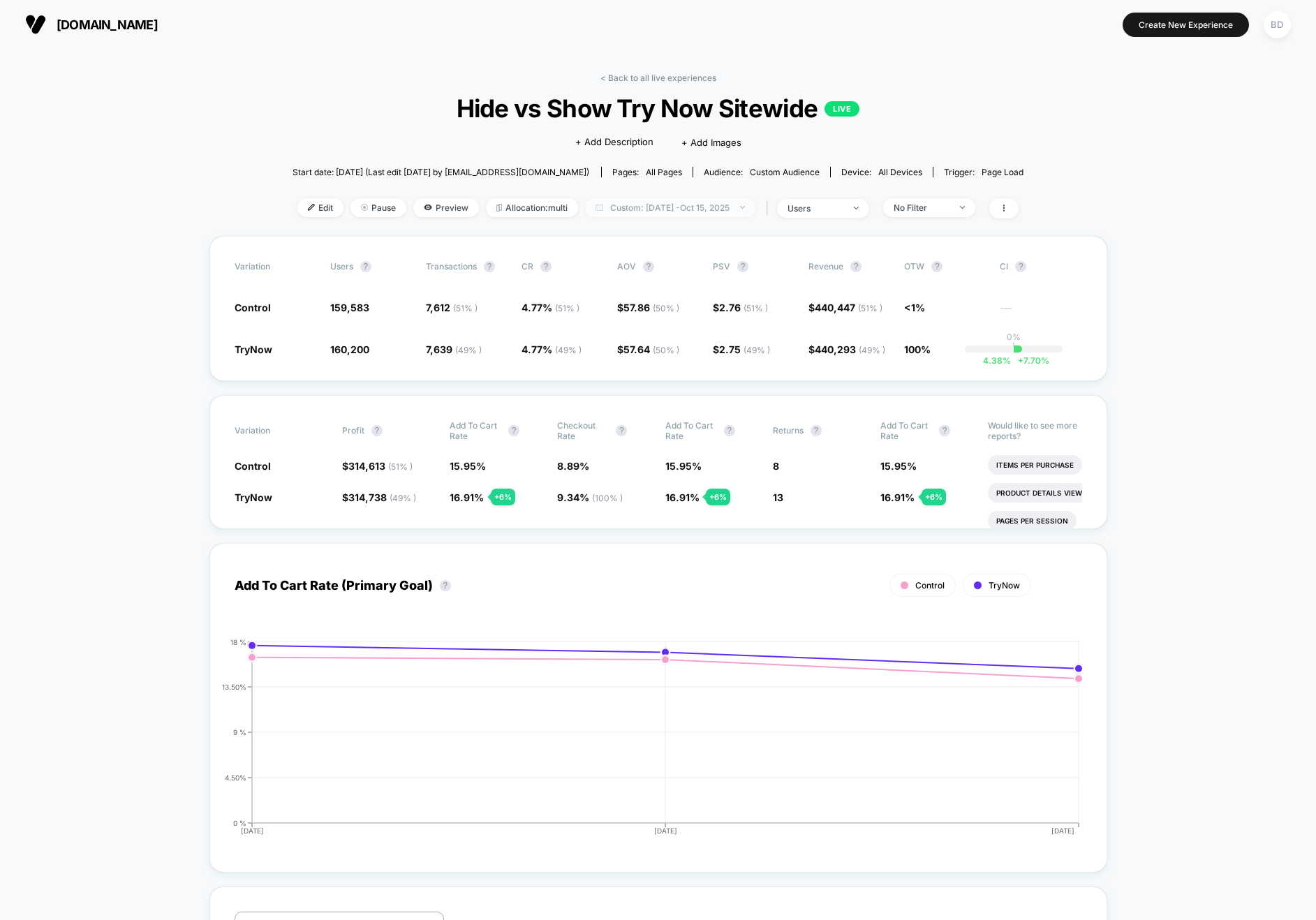
click at [663, 203] on span "Custom: [DATE] - [DATE]" at bounding box center [670, 207] width 170 height 19
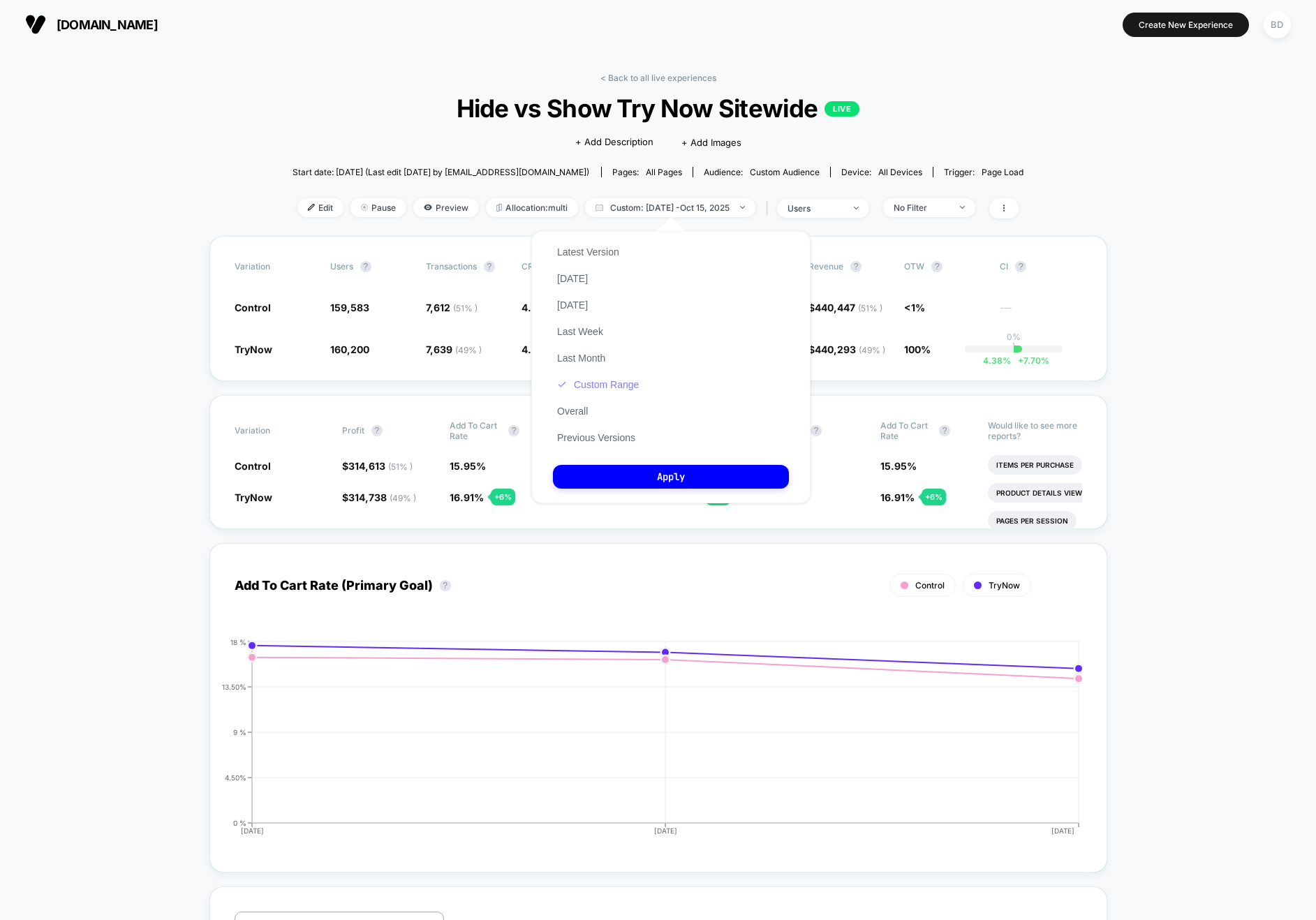
click at [596, 385] on button "Custom Range" at bounding box center [598, 385] width 90 height 13
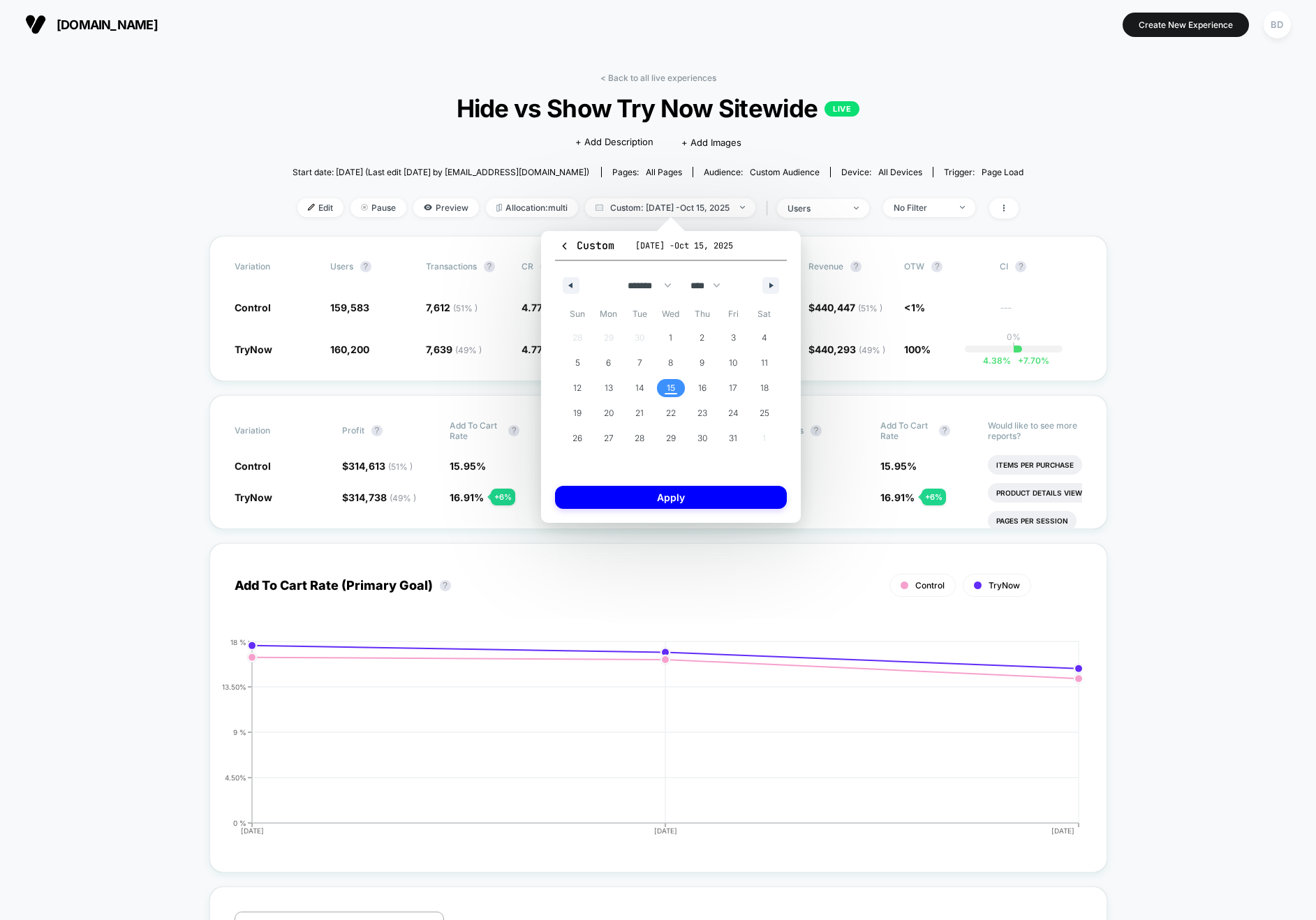
click at [670, 391] on span "15" at bounding box center [671, 388] width 8 height 25
click at [677, 498] on button "Apply" at bounding box center [671, 497] width 232 height 23
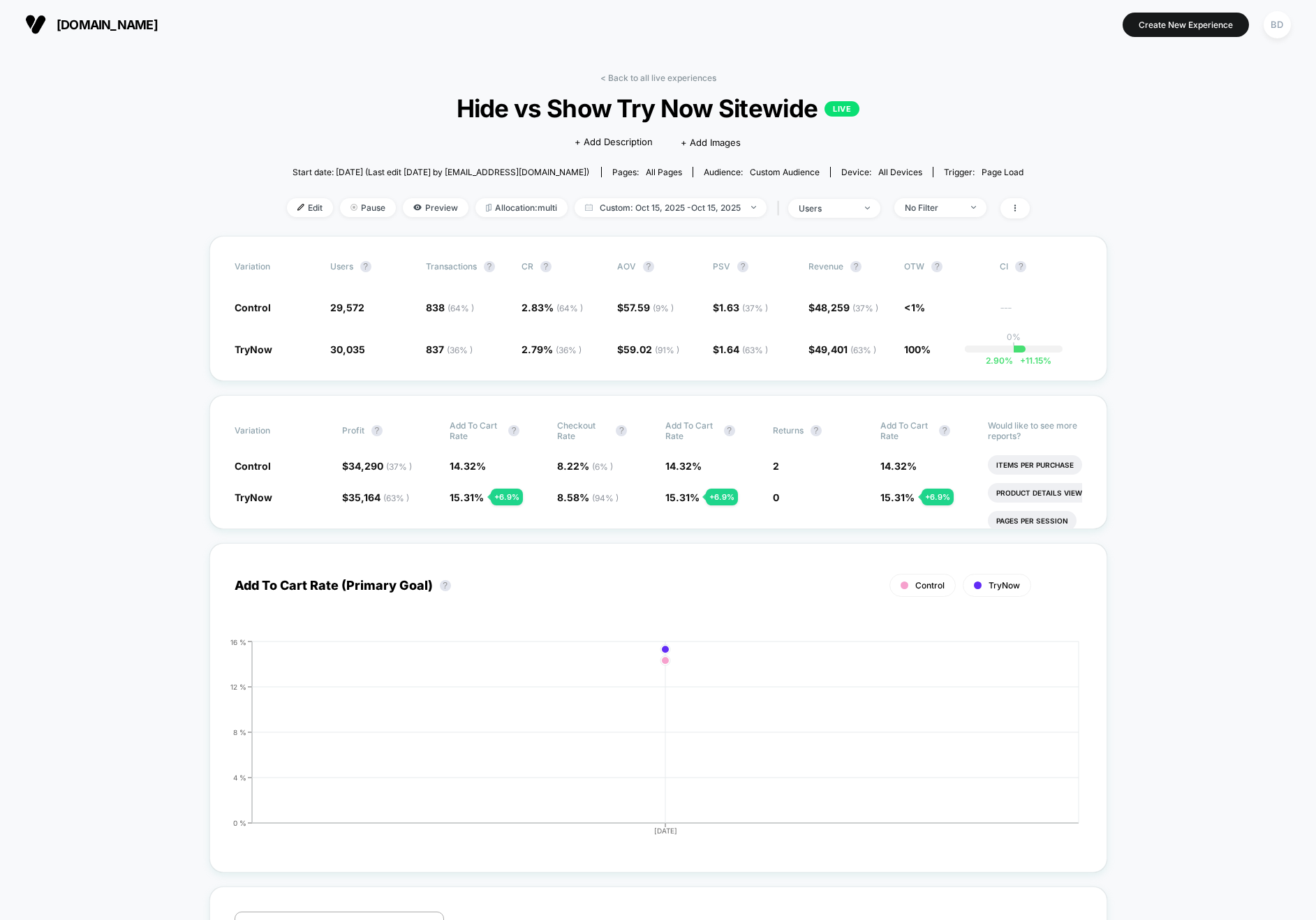
click at [631, 203] on span "Custom: [DATE] - [DATE]" at bounding box center [670, 207] width 192 height 19
select select "*"
select select "****"
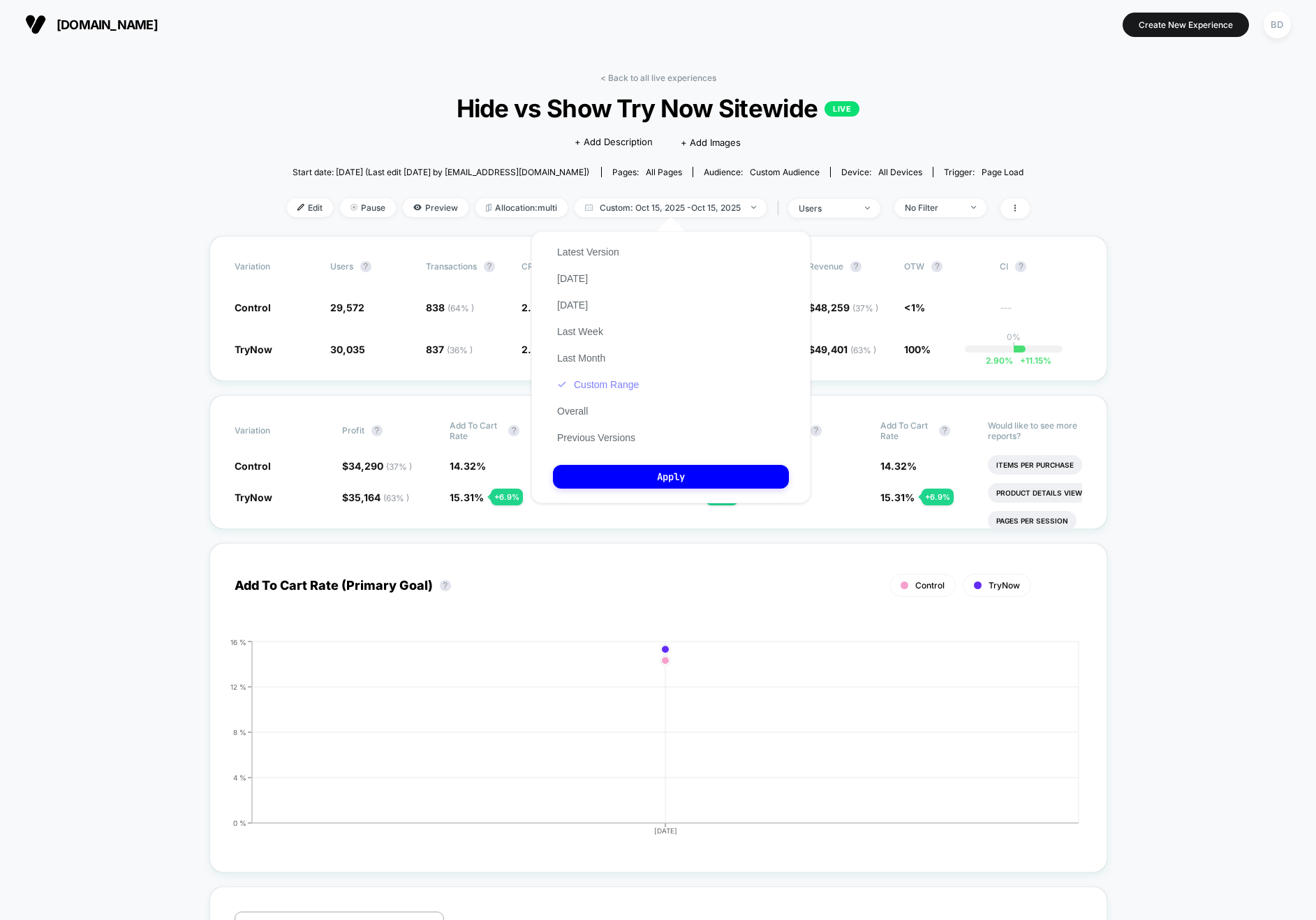
click at [618, 390] on button "Custom Range" at bounding box center [598, 385] width 90 height 13
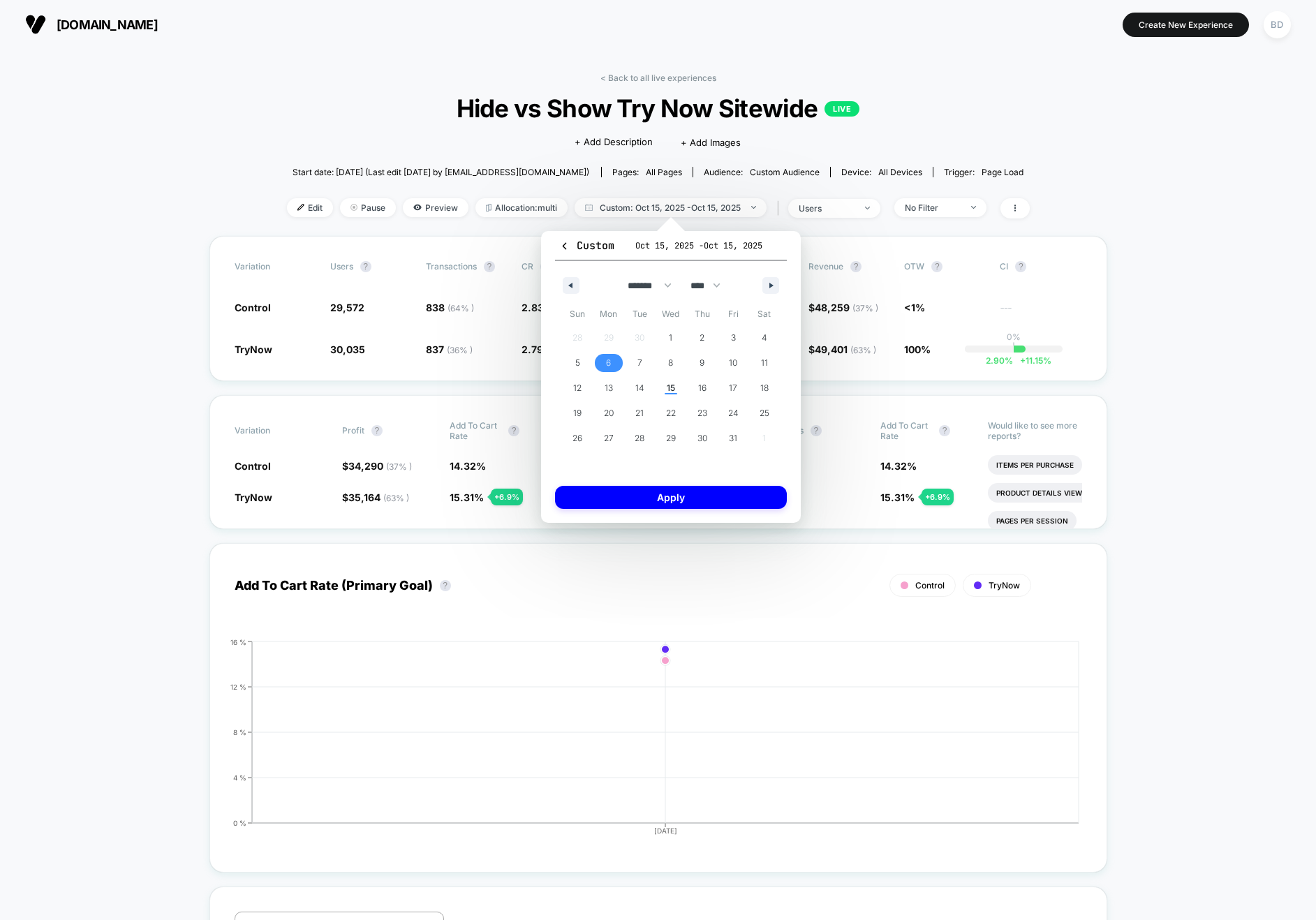
click at [605, 372] on button "6" at bounding box center [609, 363] width 32 height 25
click at [603, 388] on span "13" at bounding box center [609, 388] width 32 height 18
click at [639, 388] on span "14" at bounding box center [640, 388] width 9 height 25
click at [610, 386] on span "13" at bounding box center [609, 388] width 8 height 25
click at [687, 496] on button "Apply" at bounding box center [671, 497] width 232 height 23
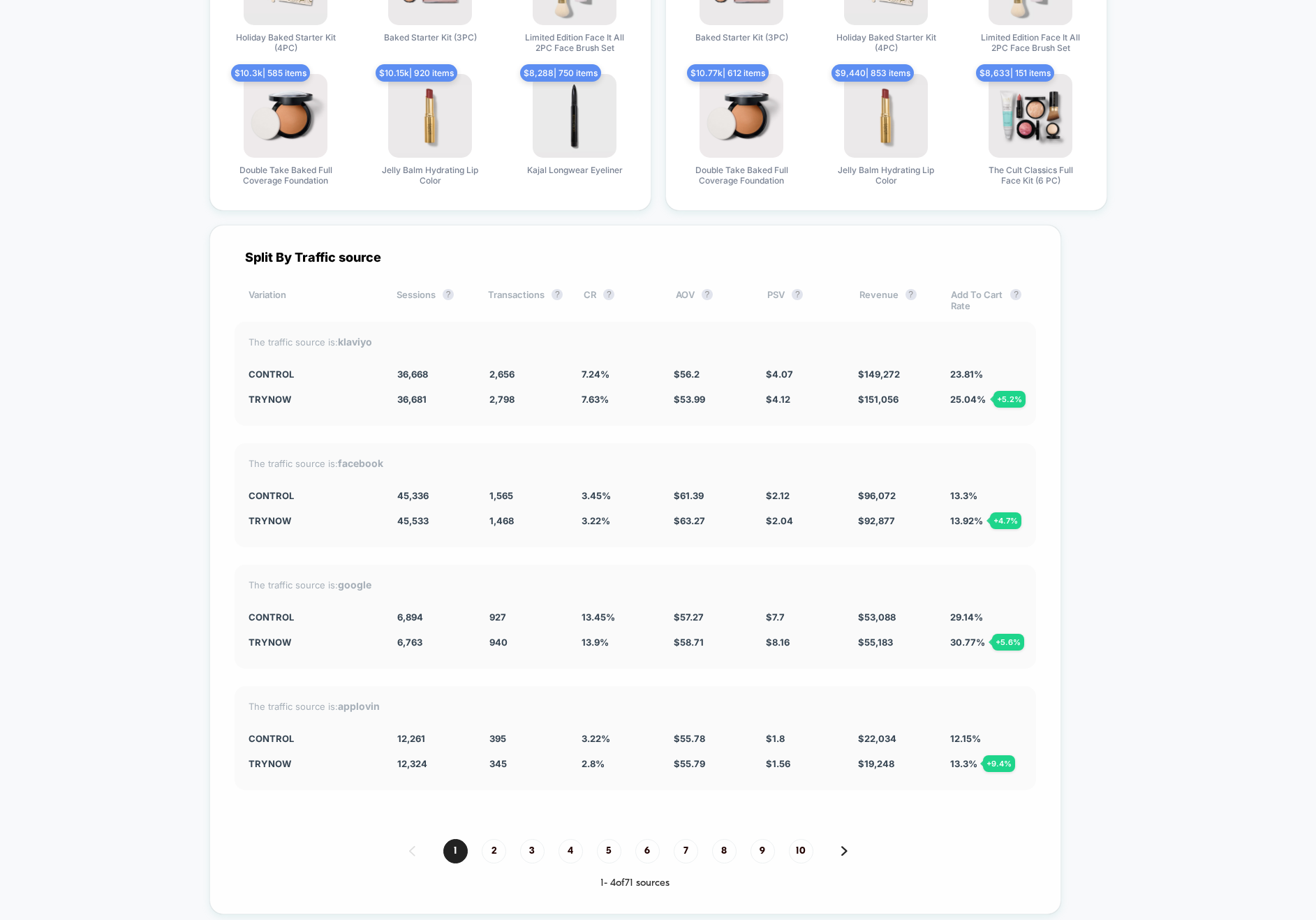
scroll to position [3628, 0]
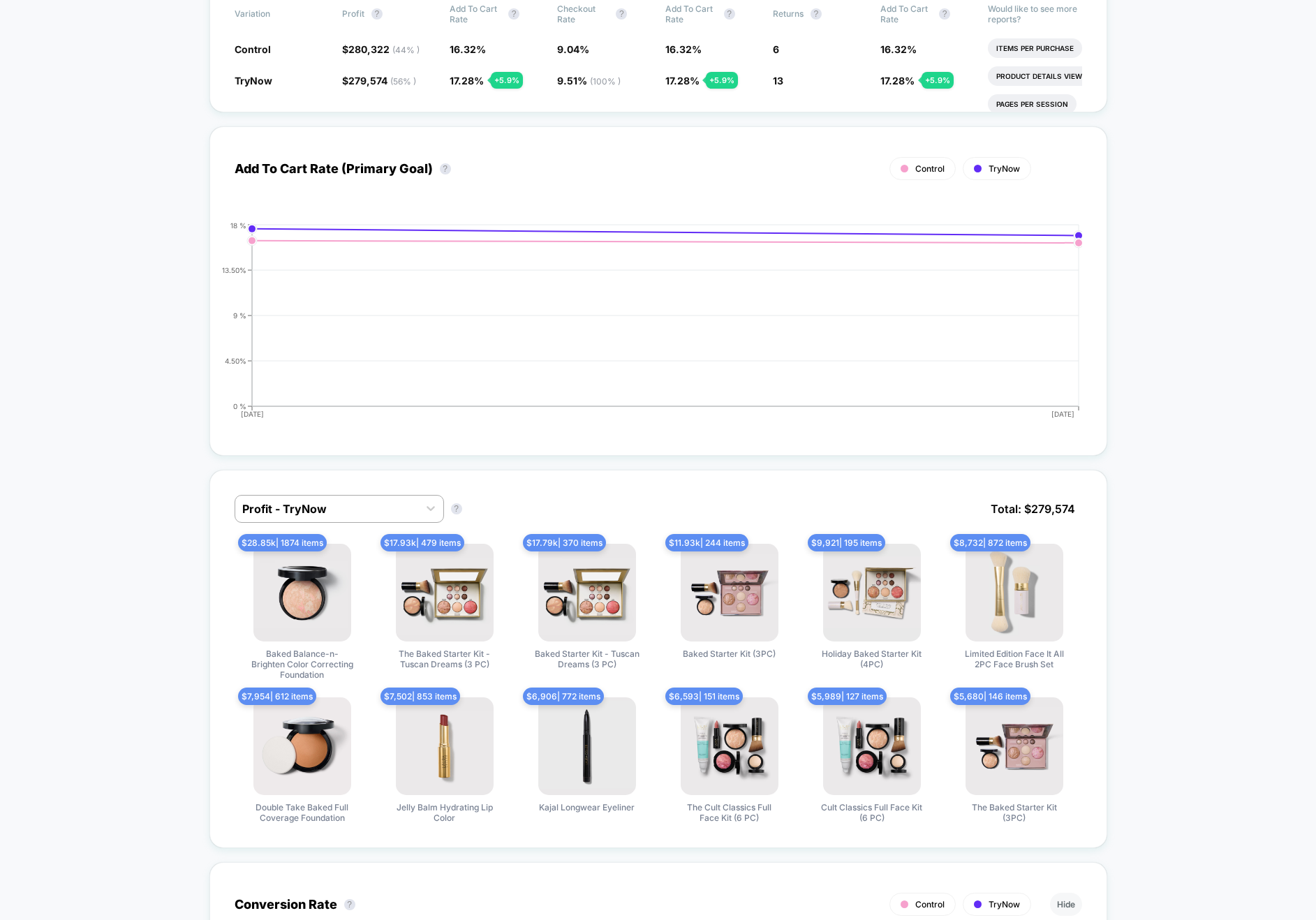
scroll to position [0, 0]
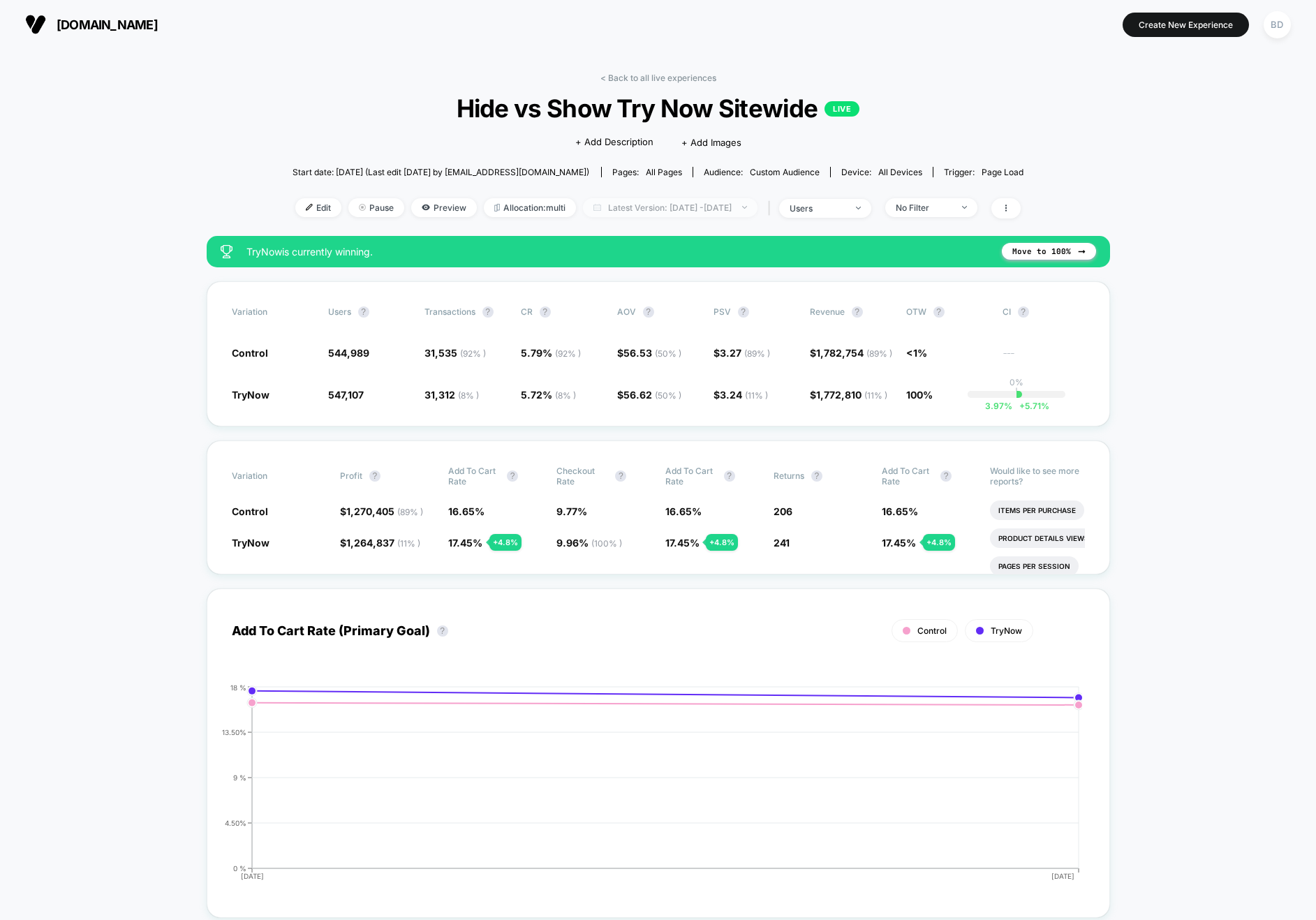
click at [701, 202] on span "Latest Version: Oct 13, 2025 - Oct 14, 2025" at bounding box center [670, 207] width 174 height 19
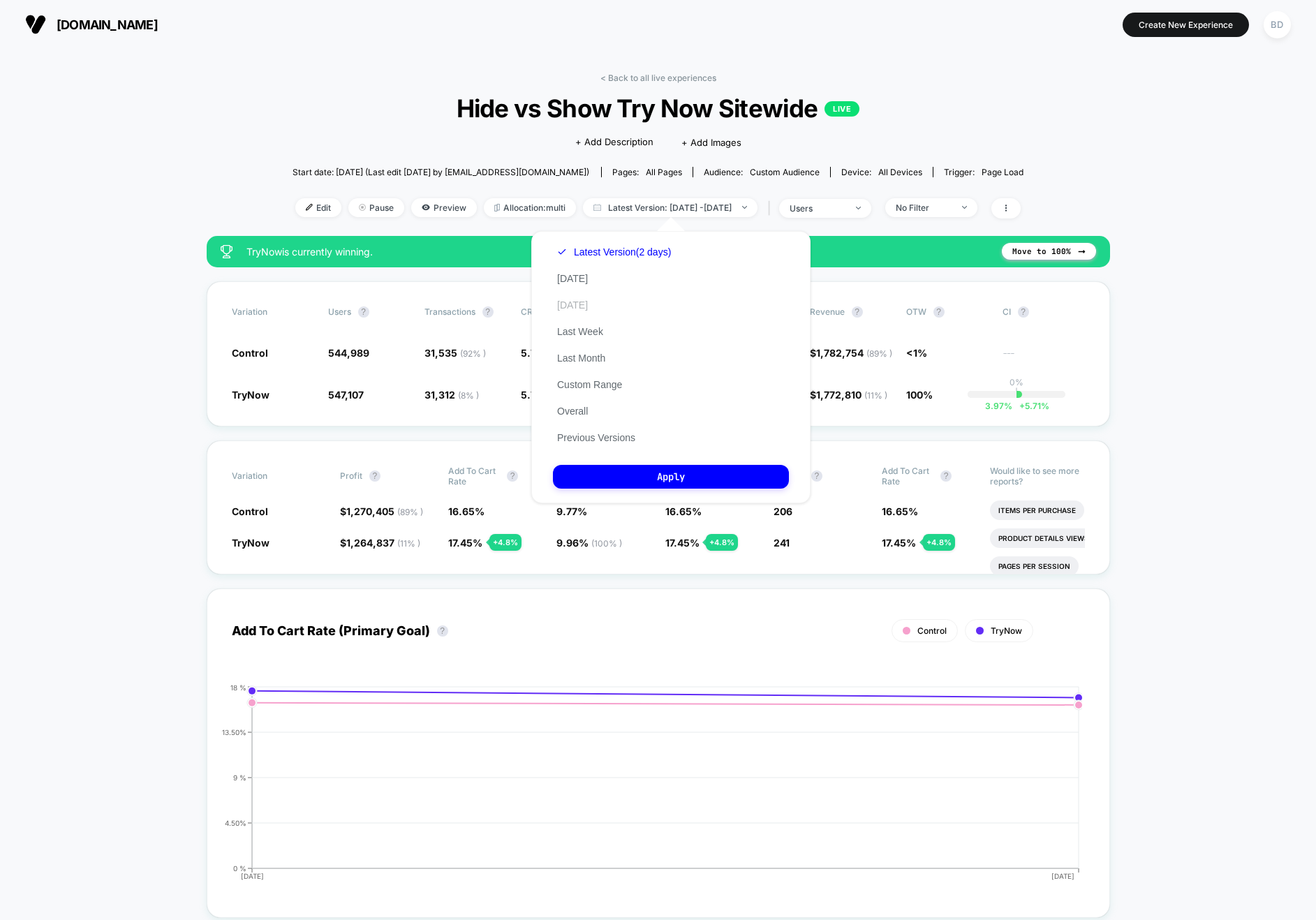
click at [572, 301] on button "[DATE]" at bounding box center [572, 305] width 39 height 13
click at [644, 471] on button "Apply" at bounding box center [671, 477] width 236 height 24
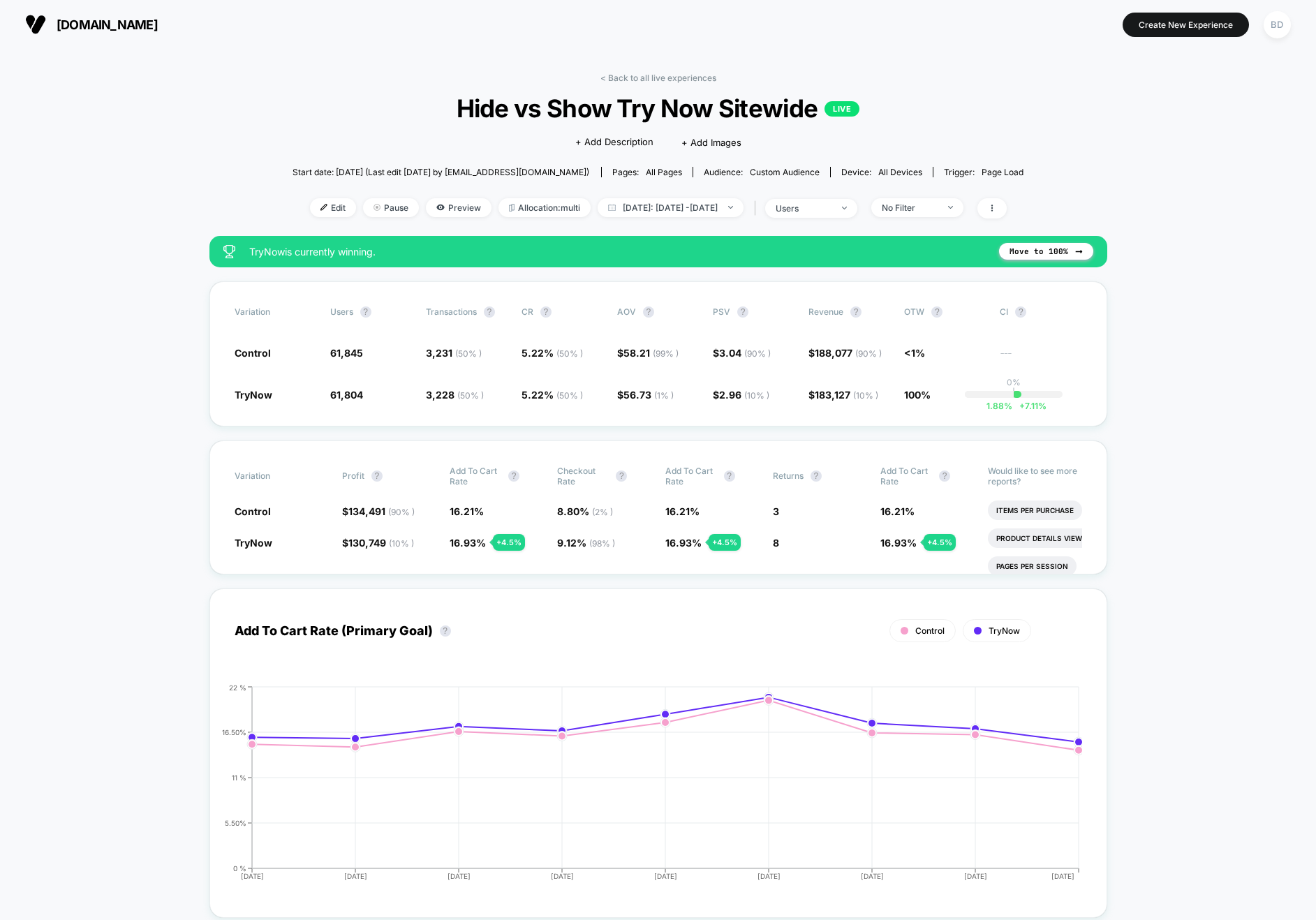
click at [293, 99] on div "< Back to all live experiences Hide vs Show Try Now Sitewide LIVE Click to edit…" at bounding box center [658, 155] width 732 height 164
